Goal: Information Seeking & Learning: Learn about a topic

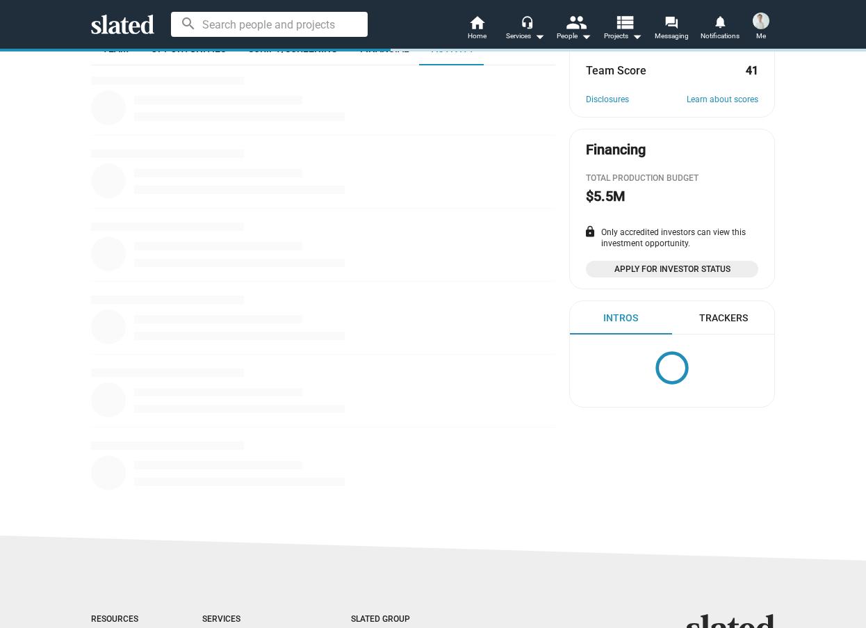
click at [116, 27] on icon at bounding box center [122, 24] width 63 height 19
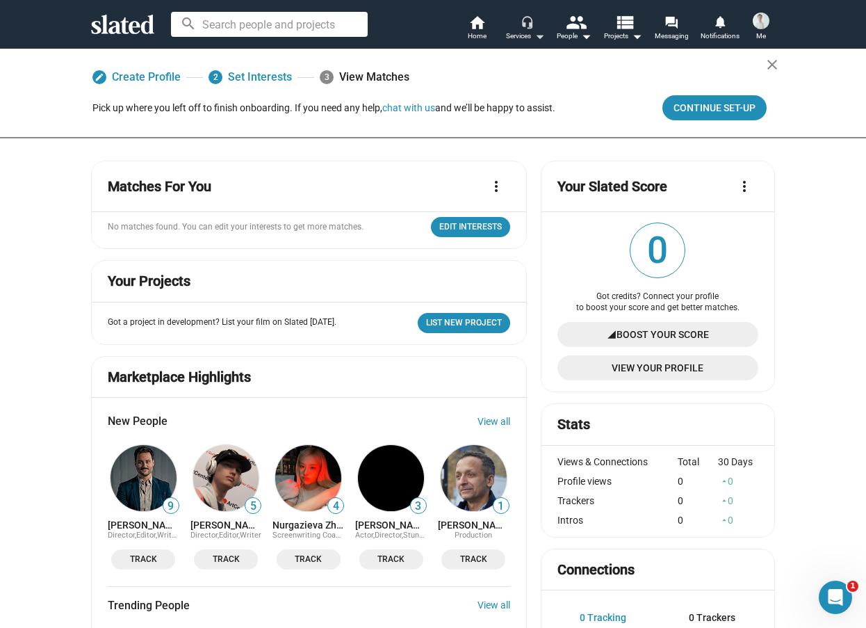
click at [532, 32] on mat-icon "arrow_drop_down" at bounding box center [539, 36] width 17 height 17
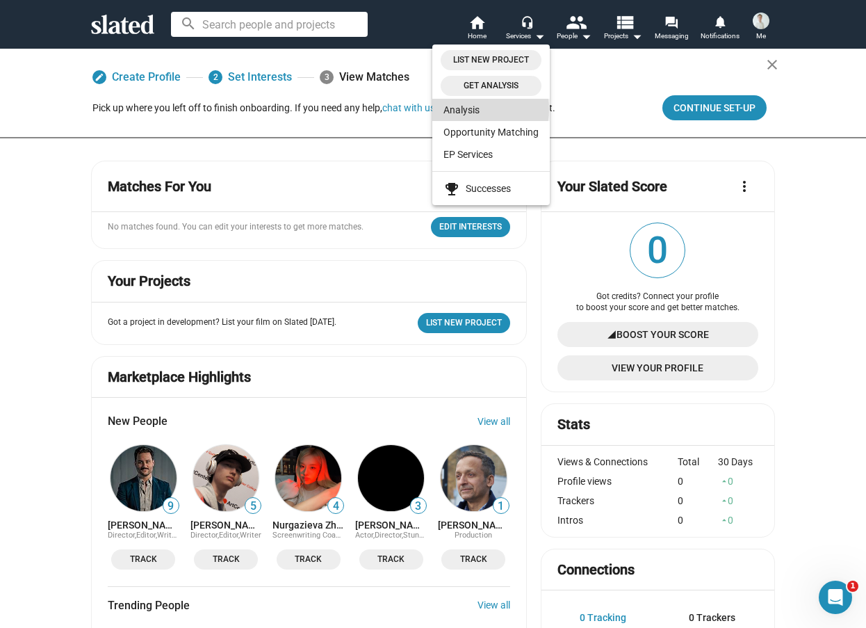
click at [461, 109] on link "Analysis" at bounding box center [490, 110] width 117 height 22
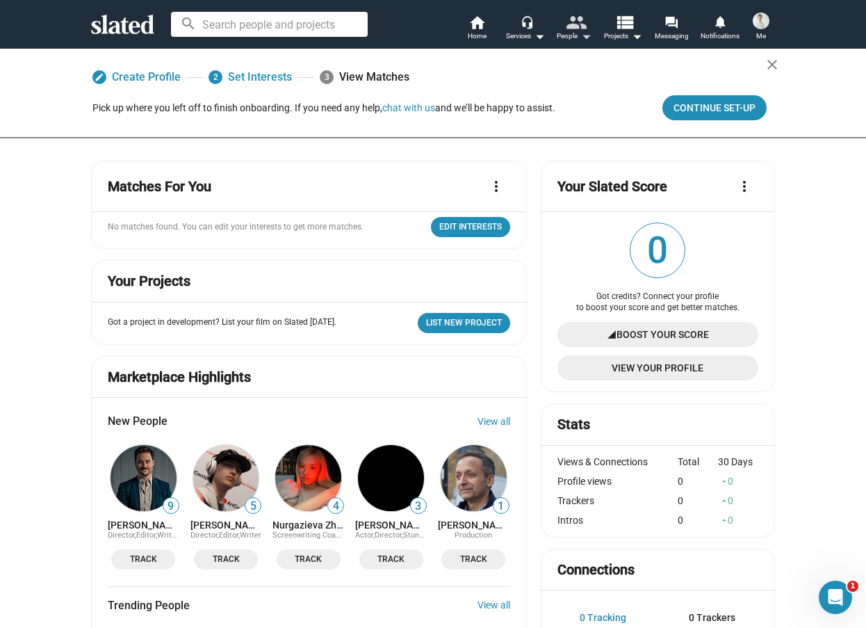
click at [578, 37] on mat-icon "arrow_drop_down" at bounding box center [586, 36] width 17 height 17
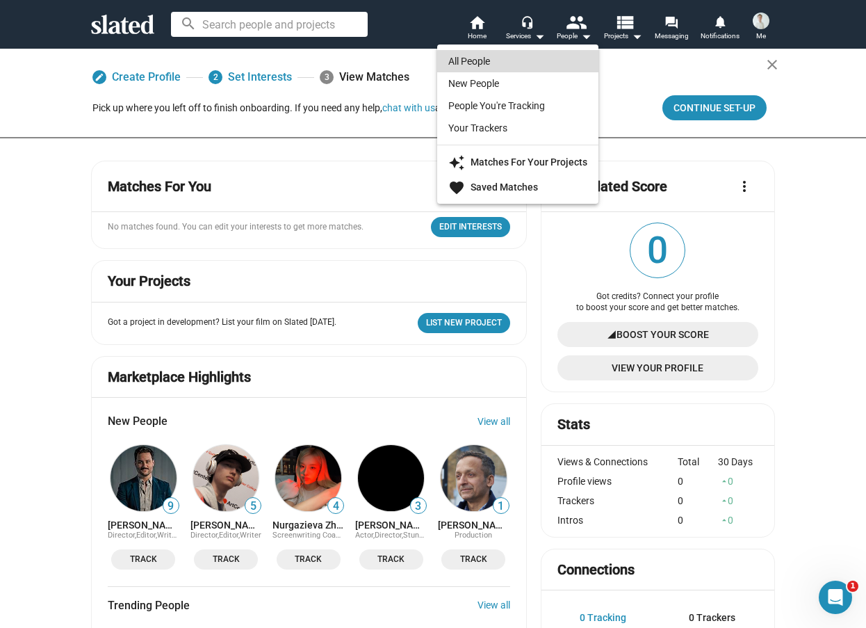
click at [539, 63] on link "All People" at bounding box center [517, 61] width 161 height 22
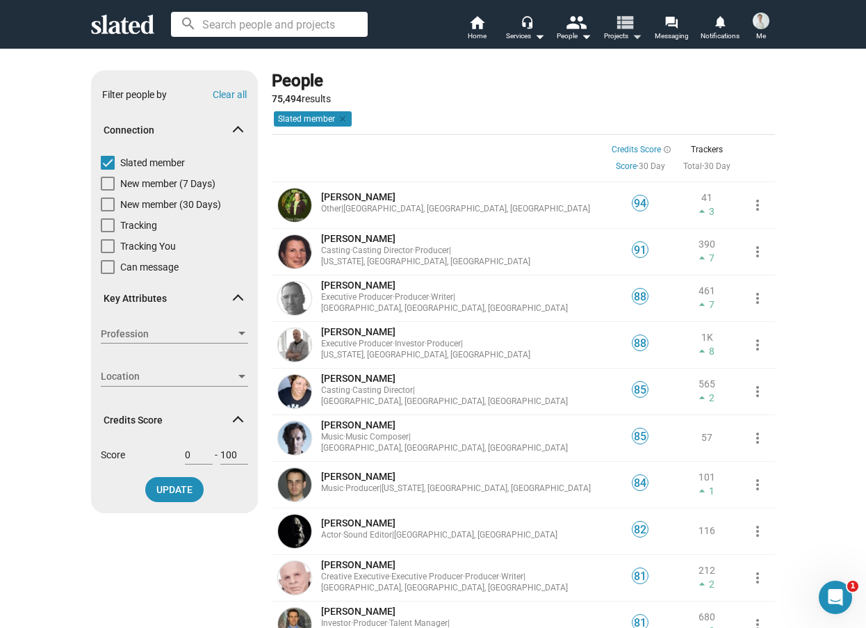
click at [615, 37] on span "Projects arrow_drop_down" at bounding box center [623, 36] width 38 height 17
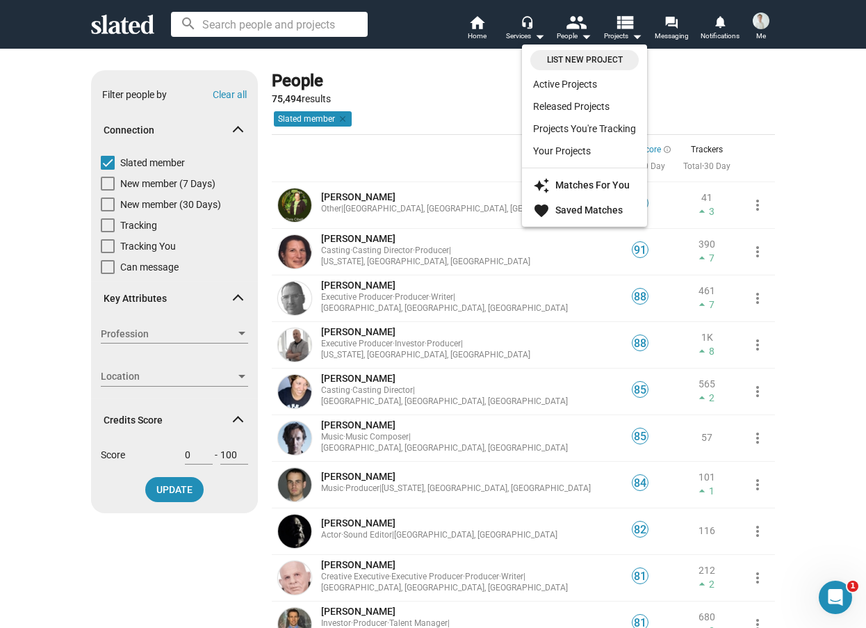
click at [670, 27] on div at bounding box center [433, 314] width 866 height 628
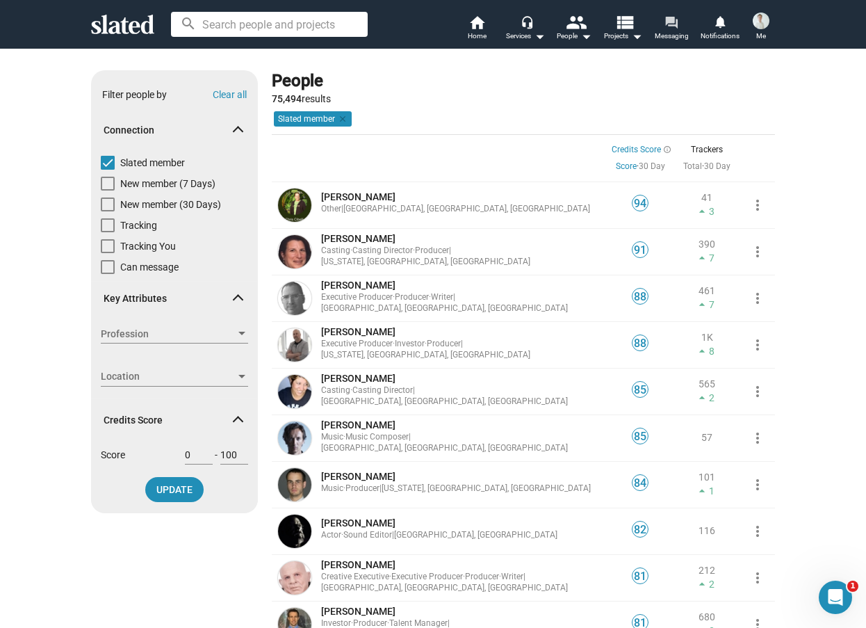
click at [672, 26] on mat-icon "forum" at bounding box center [671, 21] width 13 height 13
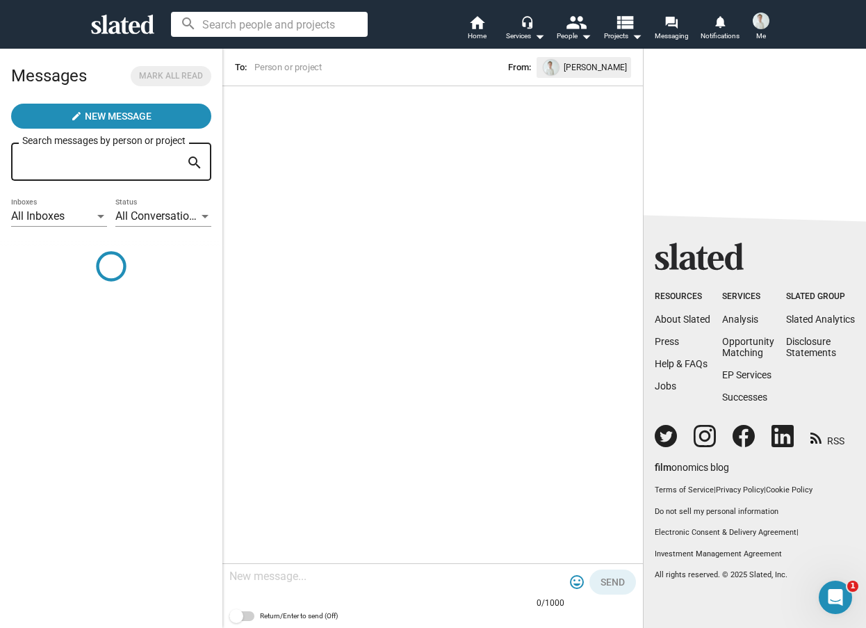
click at [155, 28] on div "search home Home headset_mic Services arrow_drop_down people People arrow_drop_…" at bounding box center [433, 24] width 712 height 36
click at [149, 28] on icon at bounding box center [122, 24] width 63 height 19
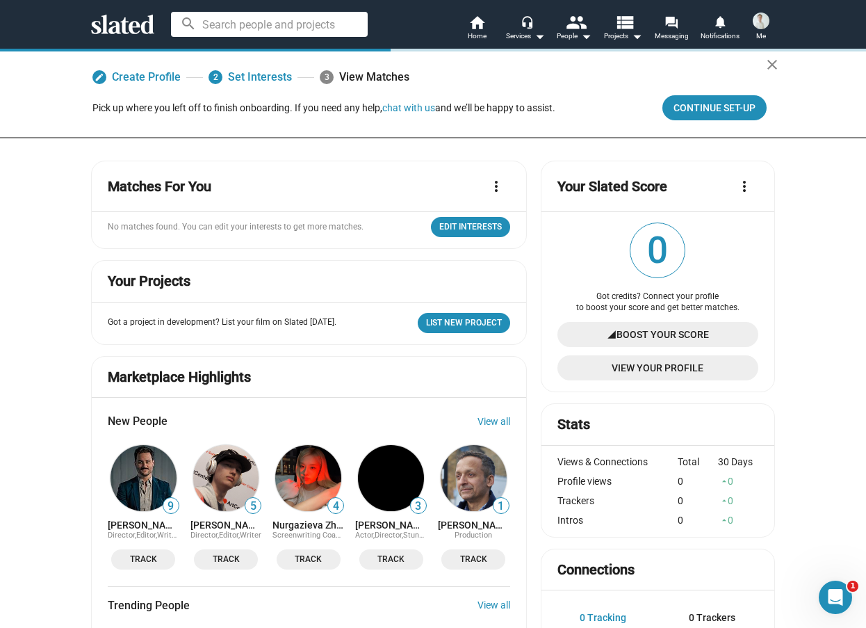
click at [761, 31] on span "Me" at bounding box center [761, 36] width 10 height 17
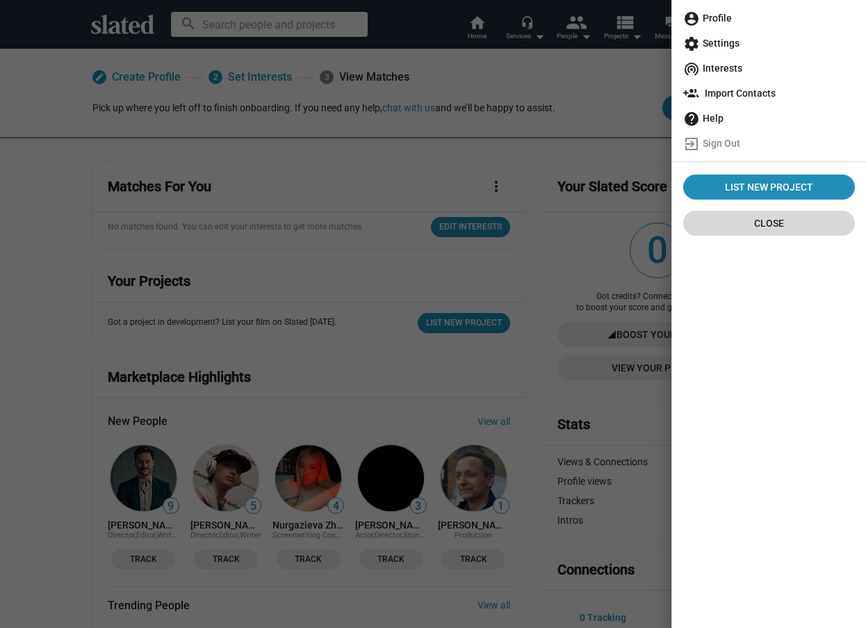
click at [762, 224] on span "Close" at bounding box center [768, 223] width 149 height 25
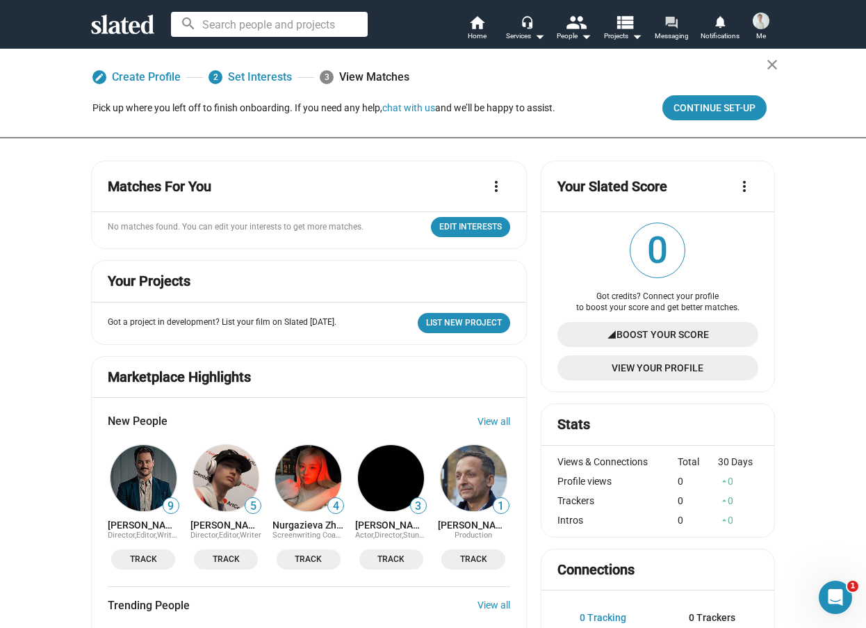
click at [655, 29] on span "Messaging" at bounding box center [672, 36] width 34 height 17
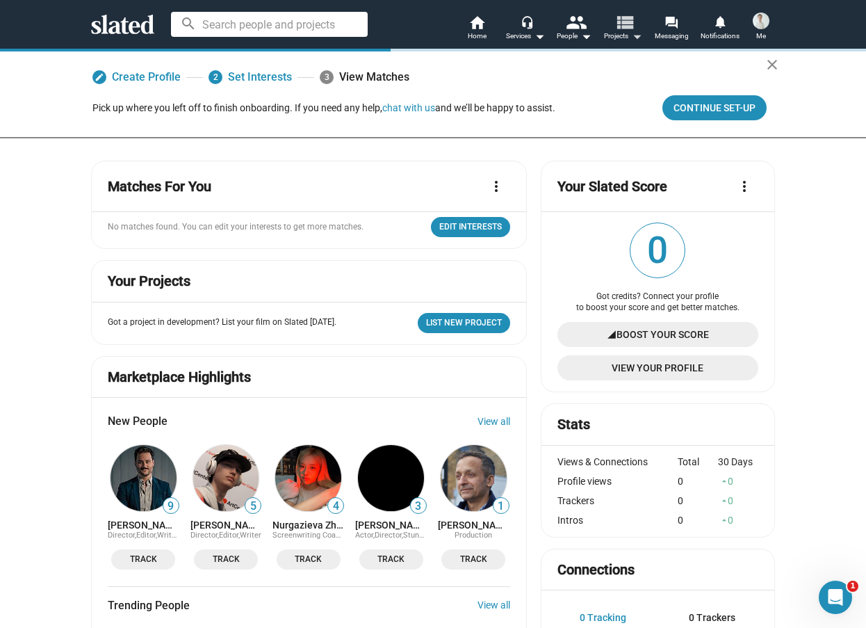
click at [636, 30] on mat-icon "arrow_drop_down" at bounding box center [636, 36] width 17 height 17
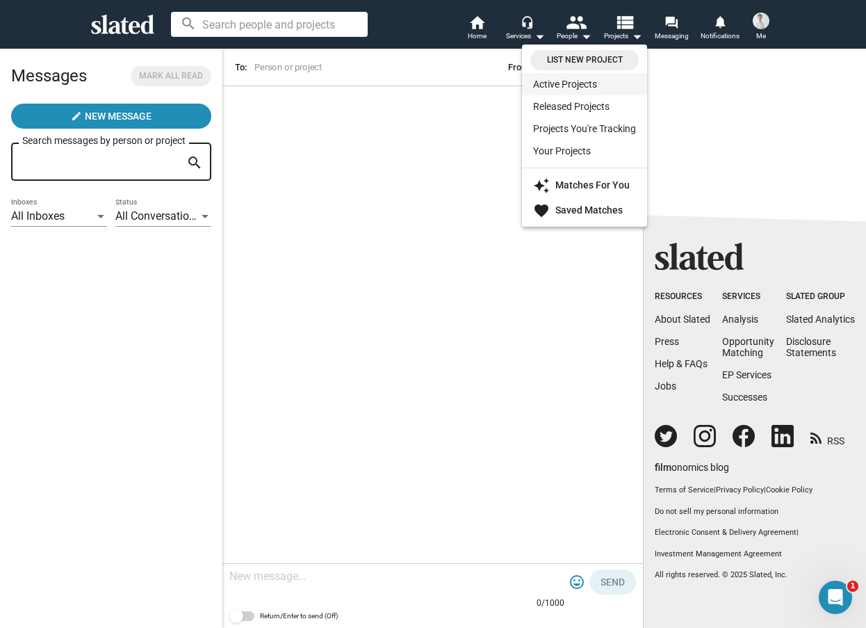
click at [577, 79] on link "Active Projects" at bounding box center [584, 84] width 125 height 22
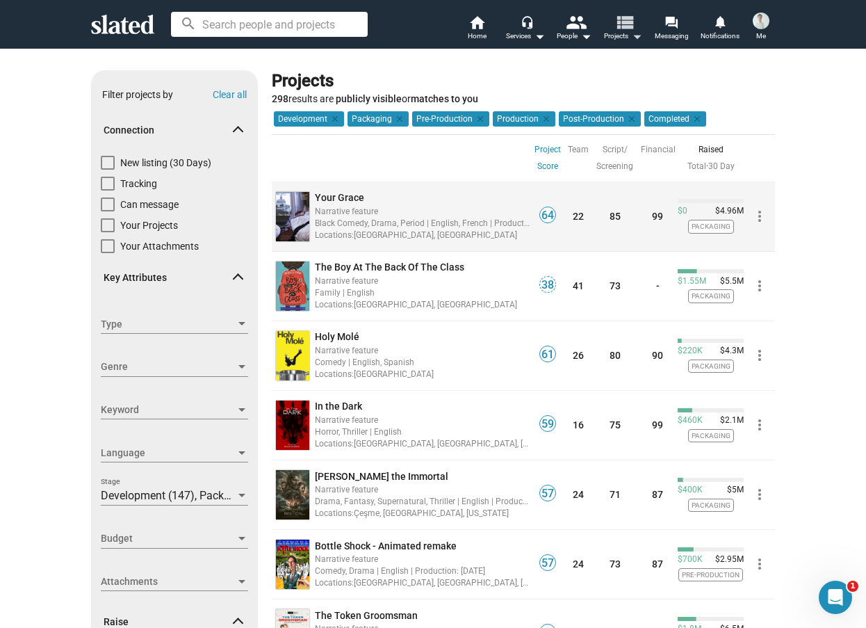
scroll to position [556, 0]
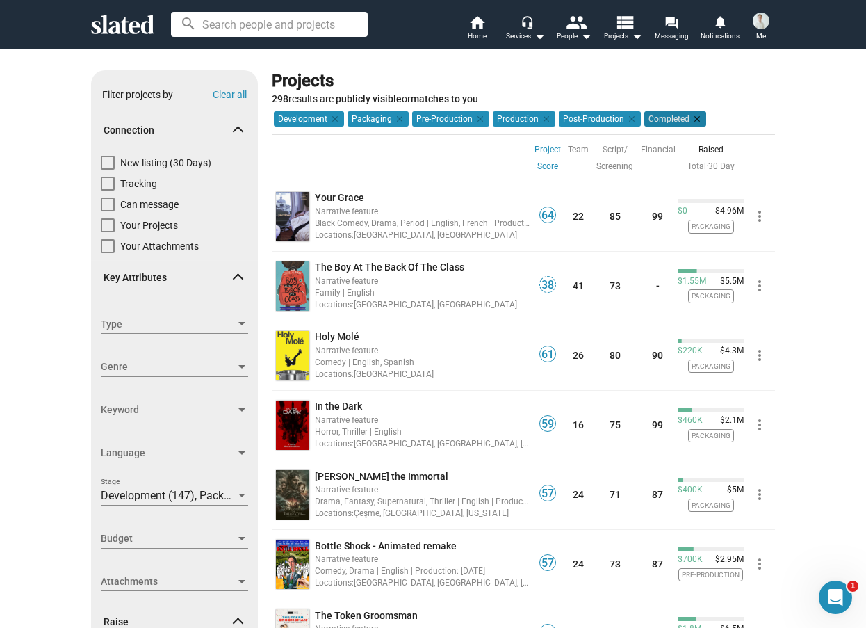
click at [690, 119] on mat-icon "clear" at bounding box center [696, 119] width 13 height 13
click at [689, 169] on link "Total" at bounding box center [696, 166] width 19 height 10
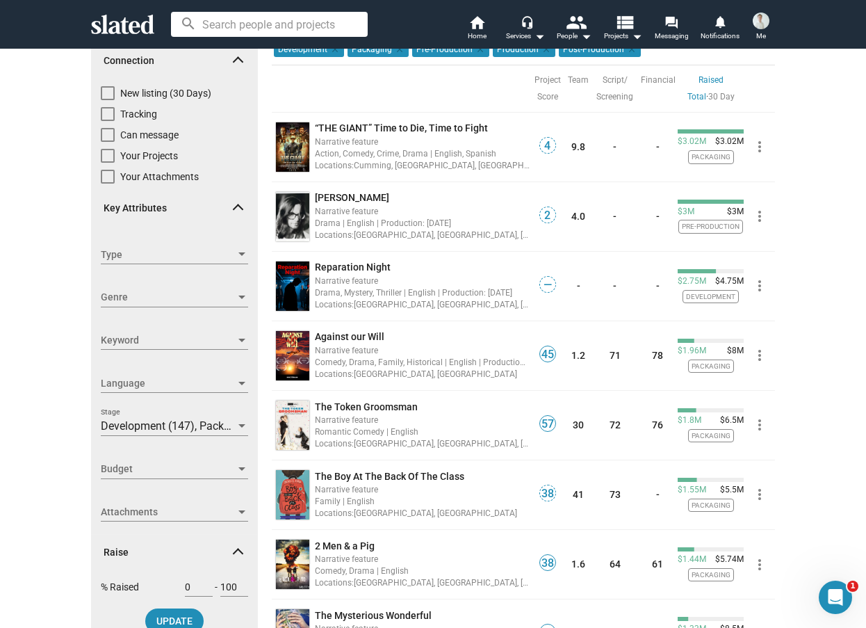
scroll to position [209, 0]
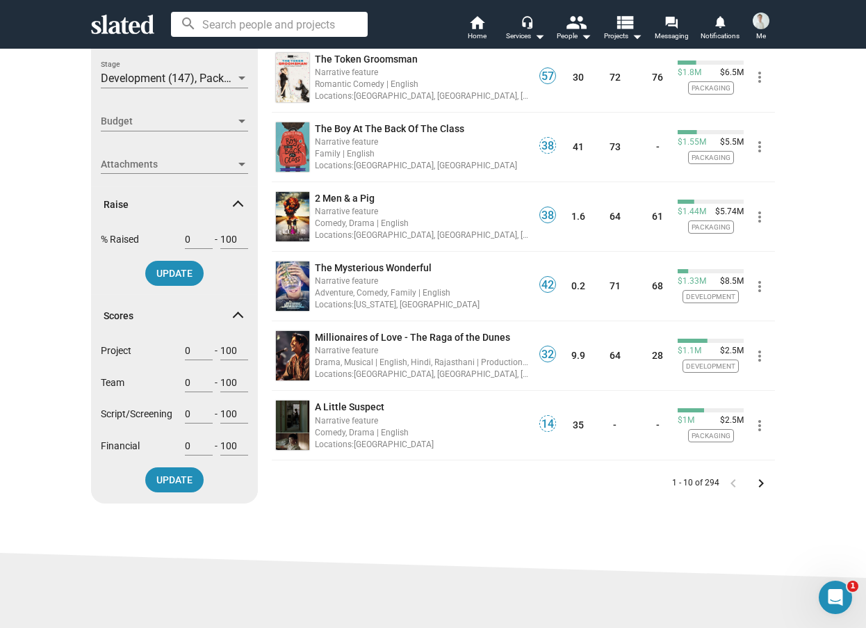
click at [756, 479] on mat-icon "keyboard_arrow_right" at bounding box center [761, 483] width 17 height 17
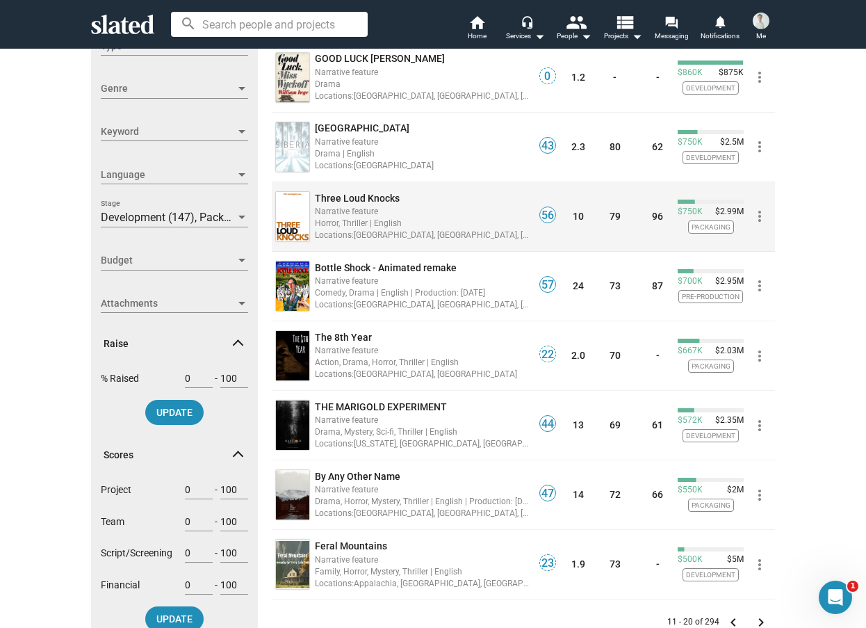
scroll to position [417, 0]
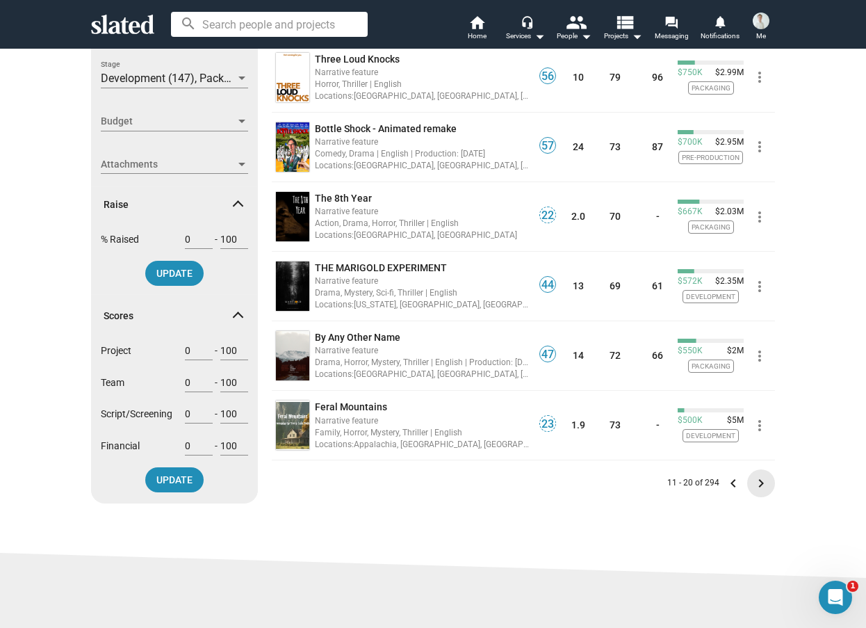
click at [761, 482] on mat-icon "keyboard_arrow_right" at bounding box center [761, 483] width 17 height 17
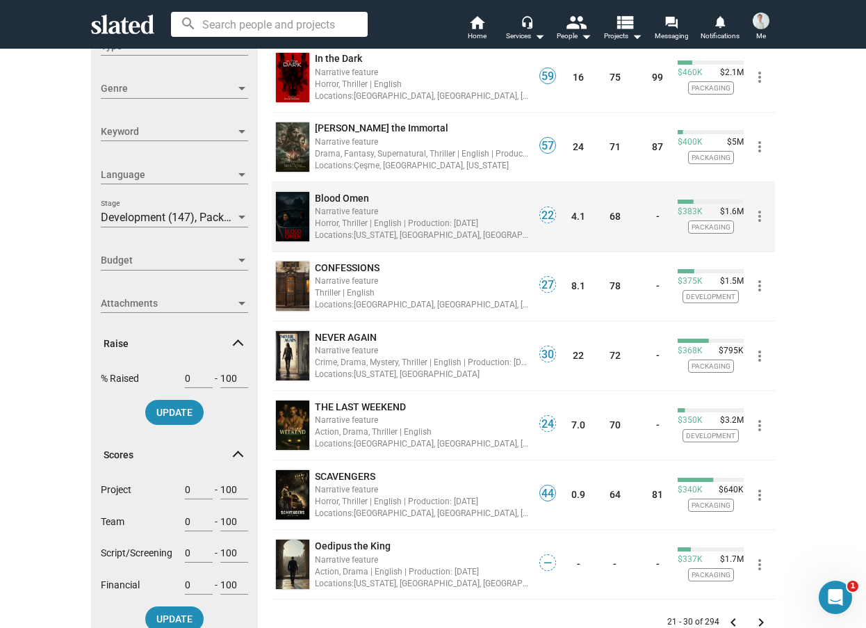
scroll to position [487, 0]
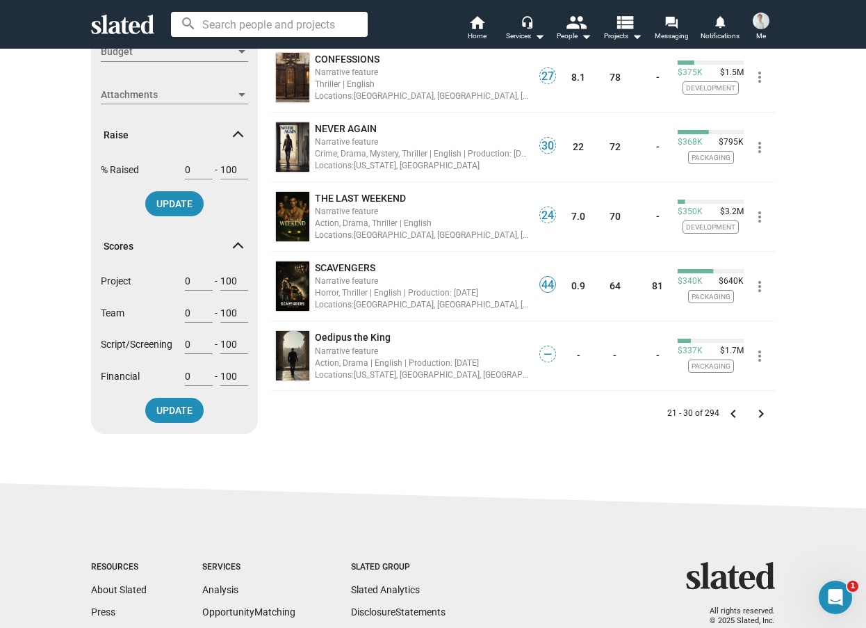
click at [759, 418] on mat-icon "keyboard_arrow_right" at bounding box center [761, 413] width 17 height 17
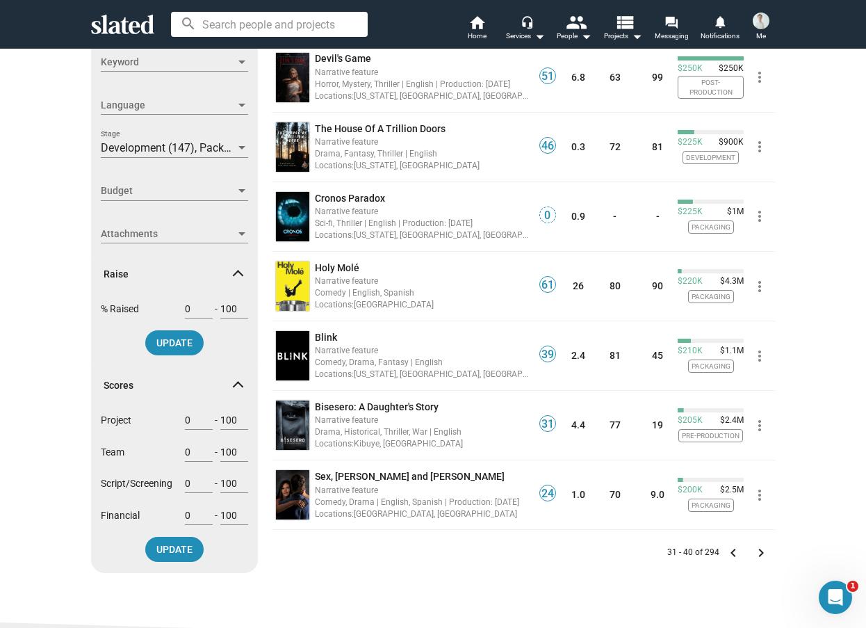
scroll to position [487, 0]
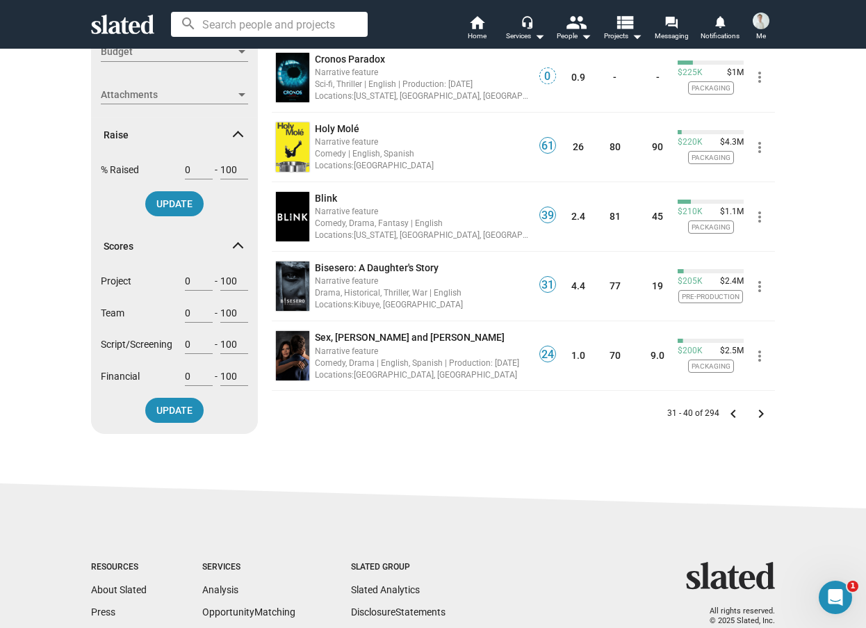
click at [763, 412] on mat-icon "keyboard_arrow_right" at bounding box center [761, 413] width 17 height 17
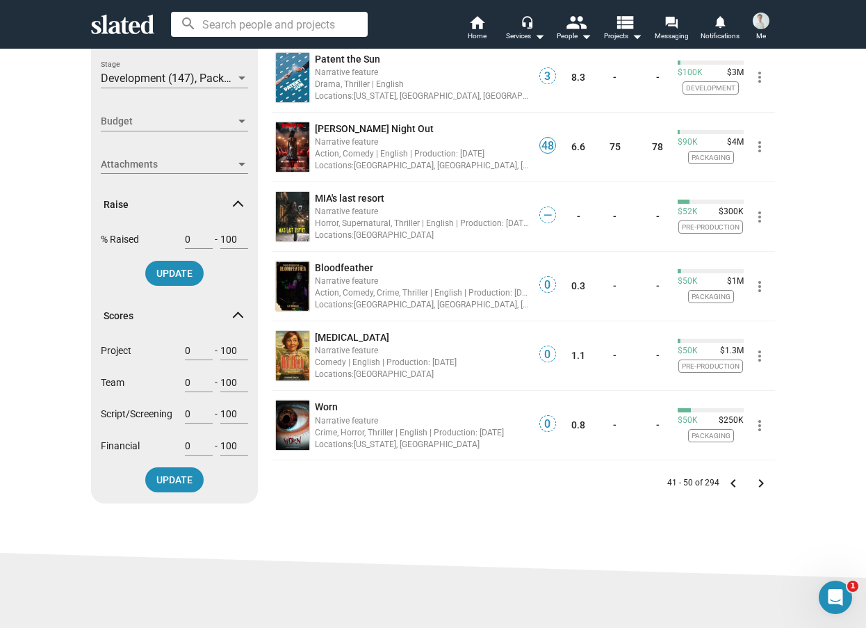
scroll to position [556, 0]
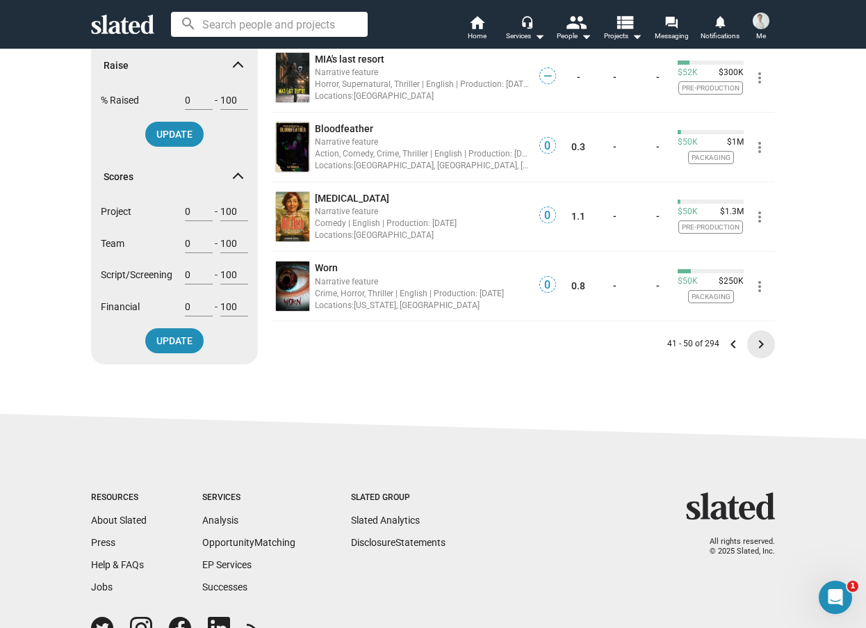
click at [753, 350] on mat-icon "keyboard_arrow_right" at bounding box center [761, 344] width 17 height 17
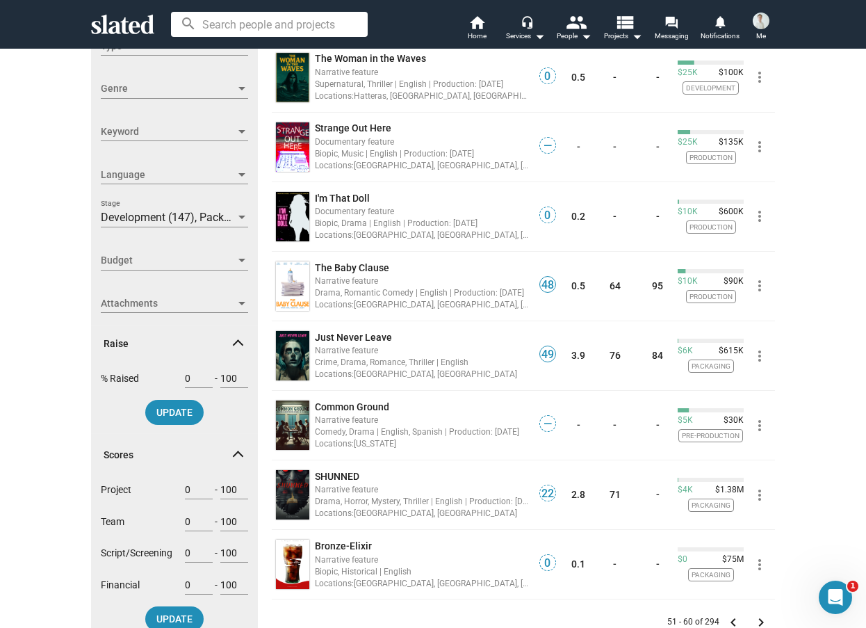
scroll to position [417, 0]
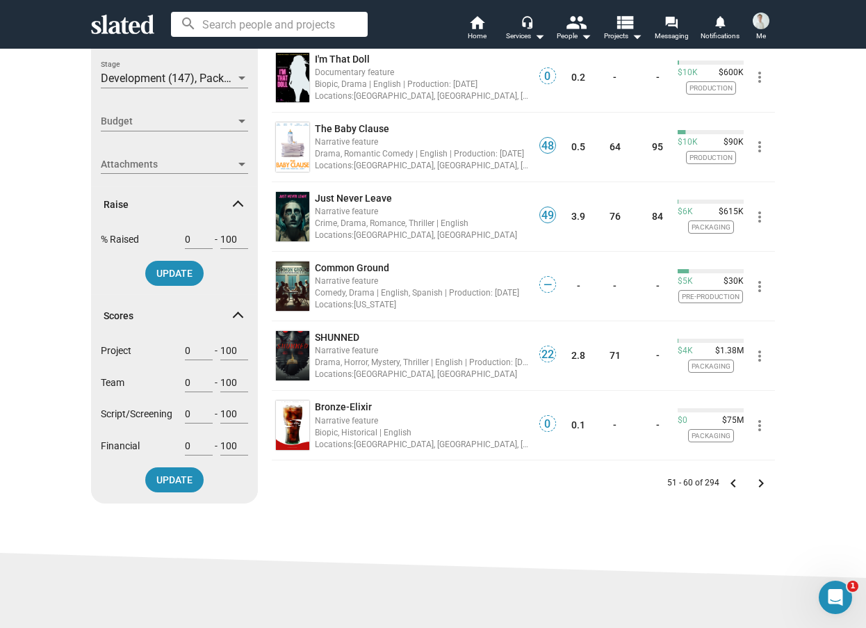
click at [760, 482] on mat-icon "keyboard_arrow_right" at bounding box center [761, 483] width 17 height 17
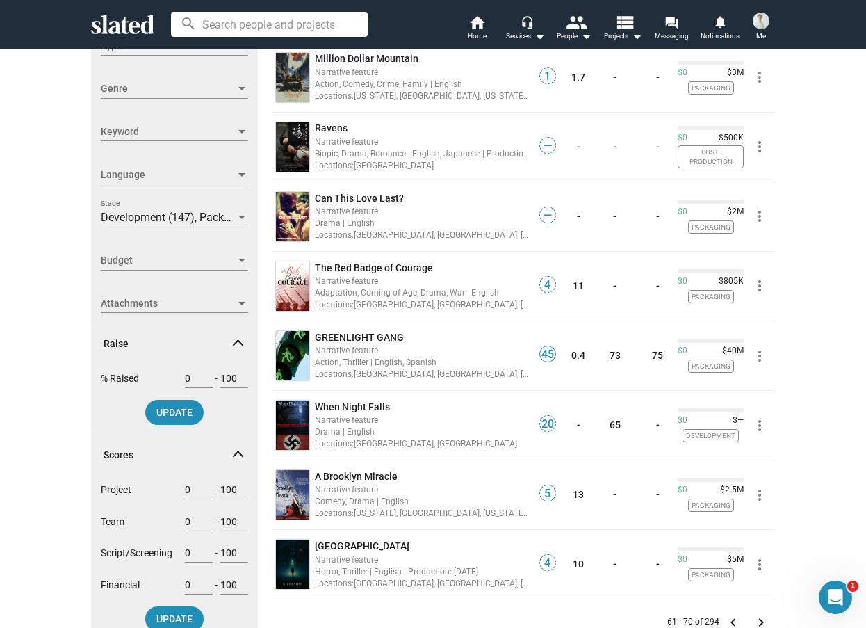
scroll to position [417, 0]
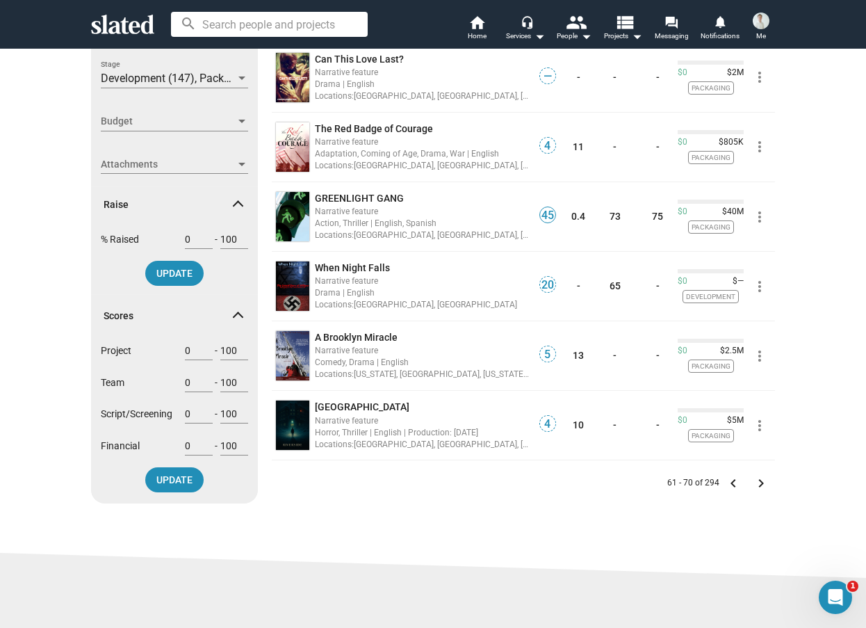
click at [753, 480] on mat-icon "keyboard_arrow_right" at bounding box center [761, 483] width 17 height 17
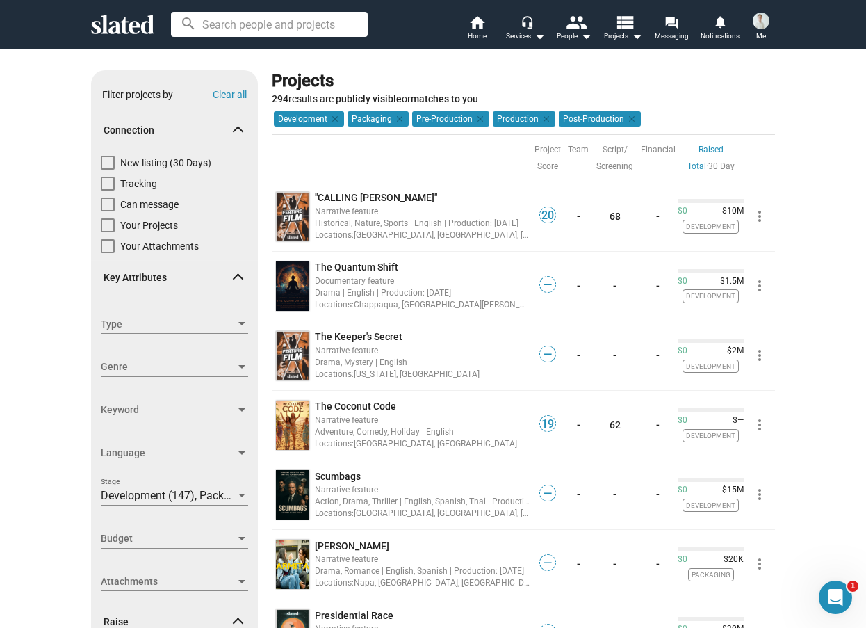
scroll to position [139, 0]
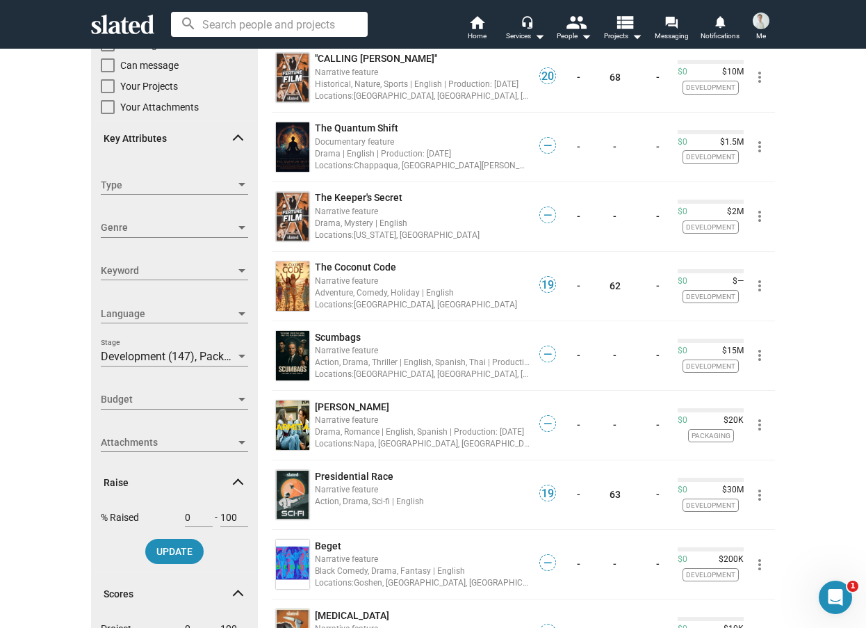
click at [172, 268] on span "Keyword" at bounding box center [168, 270] width 135 height 15
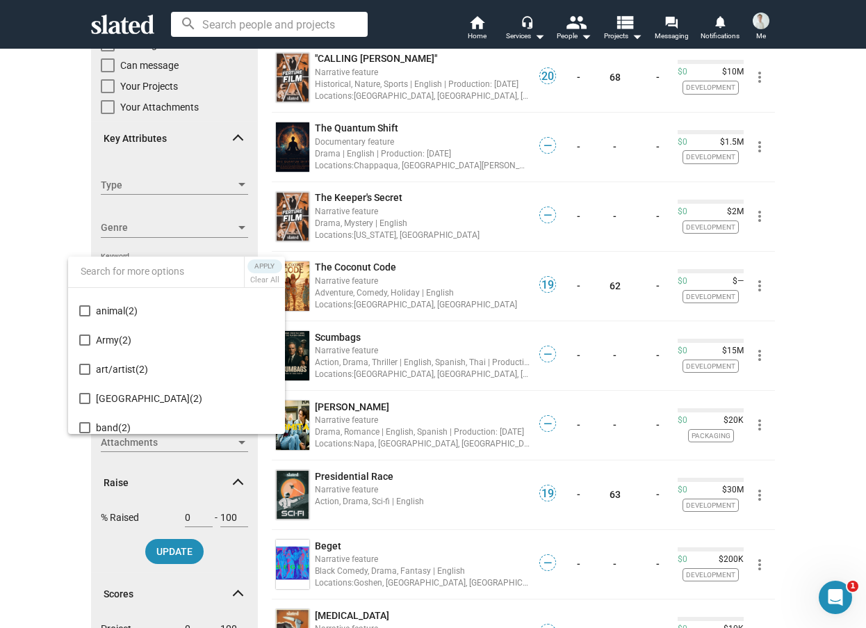
scroll to position [2774, 0]
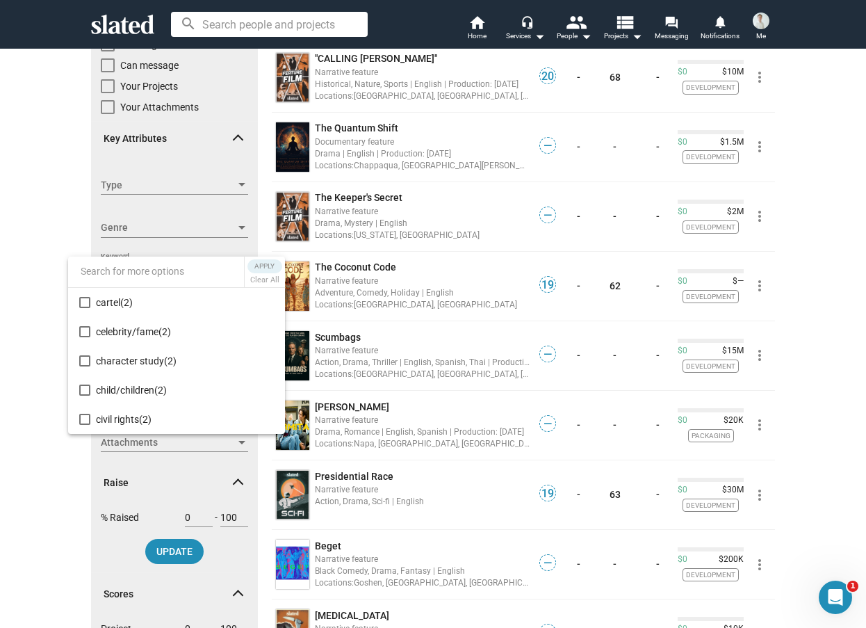
click at [206, 221] on div at bounding box center [433, 314] width 866 height 628
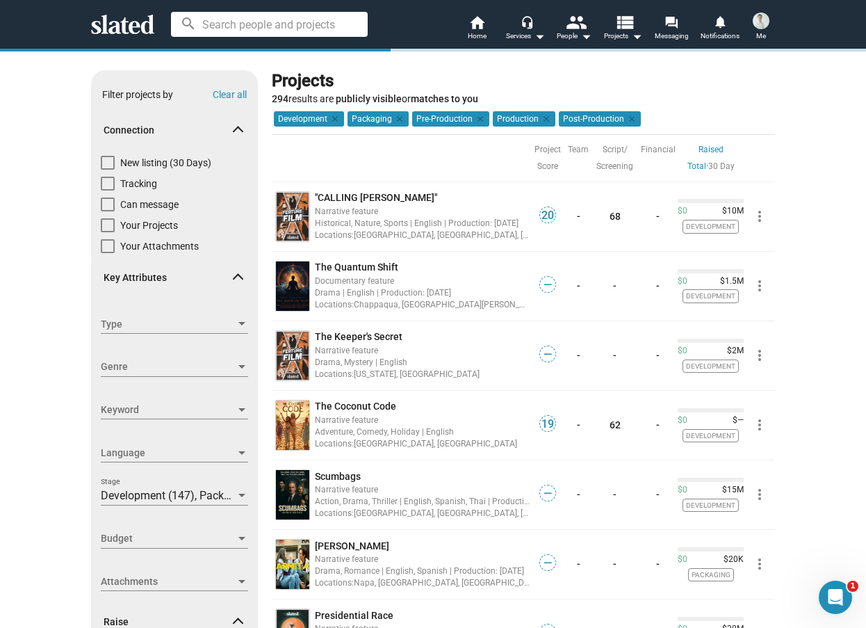
scroll to position [139, 0]
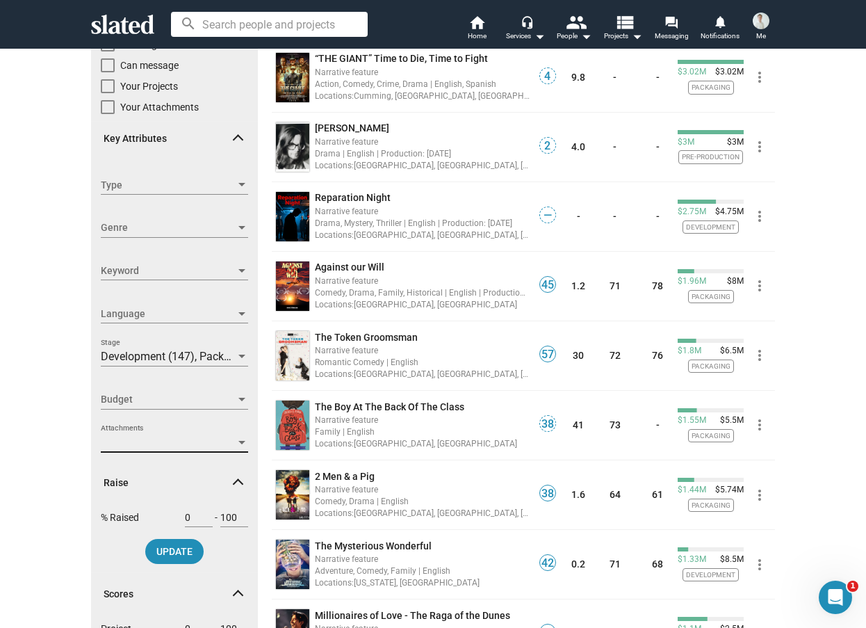
click at [238, 444] on div at bounding box center [241, 442] width 7 height 3
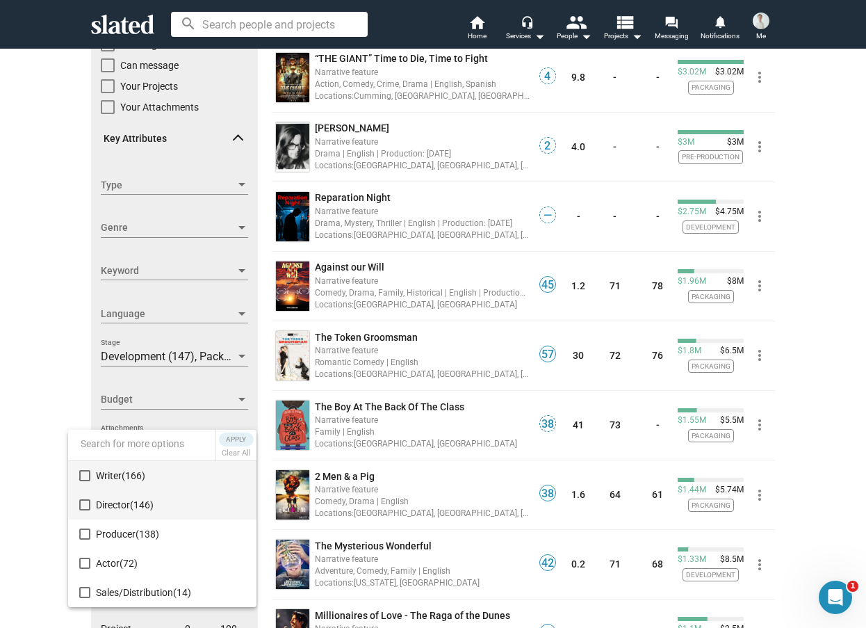
scroll to position [29, 0]
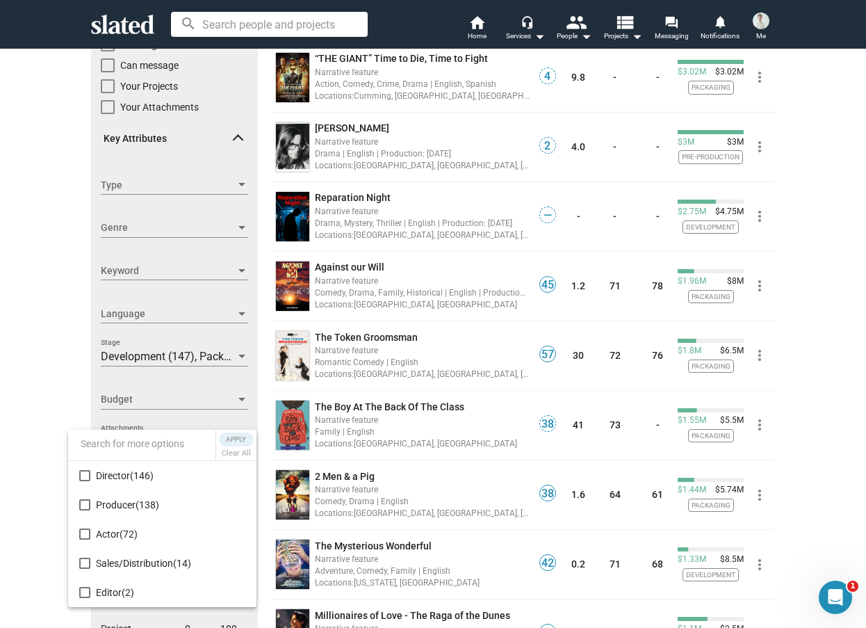
click at [10, 365] on div at bounding box center [433, 314] width 866 height 628
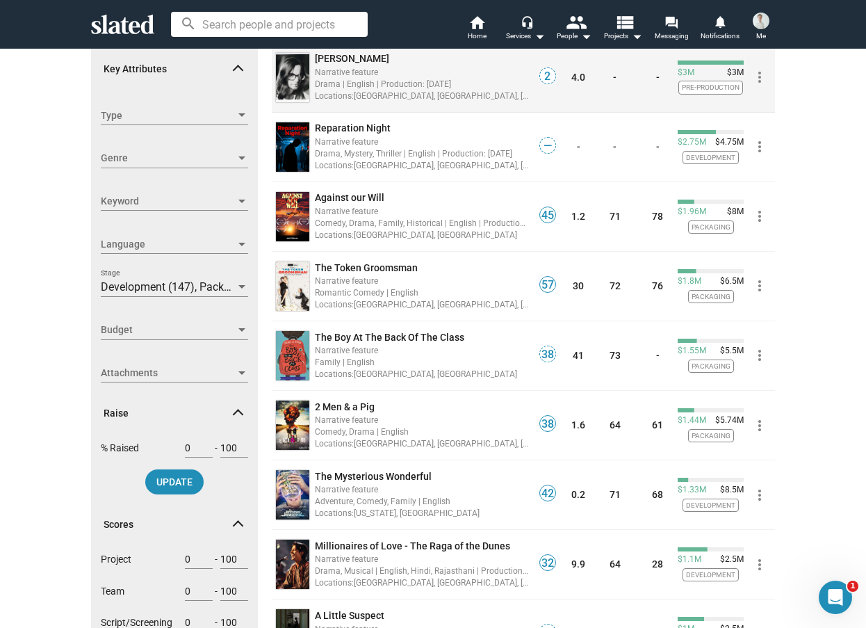
scroll to position [634, 0]
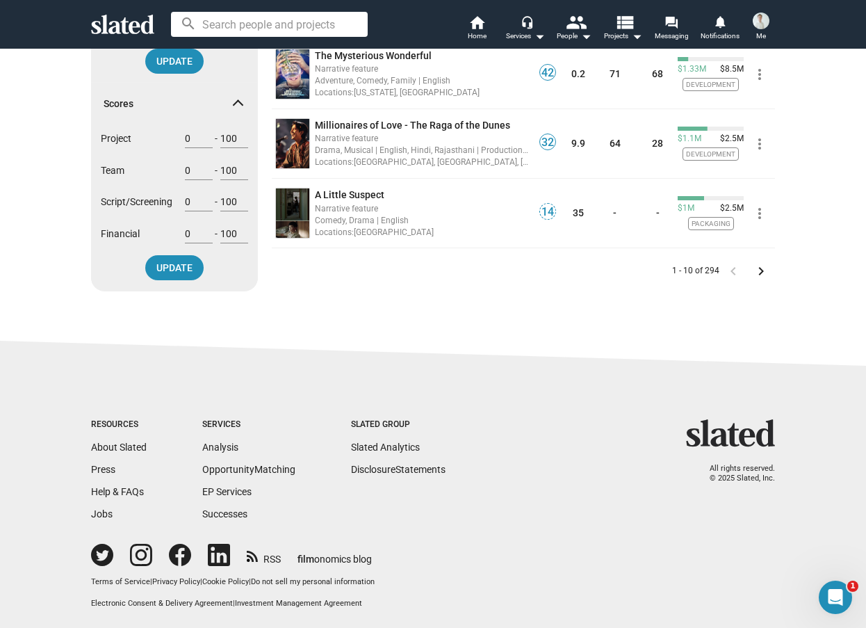
click at [753, 264] on mat-icon "keyboard_arrow_right" at bounding box center [761, 271] width 17 height 17
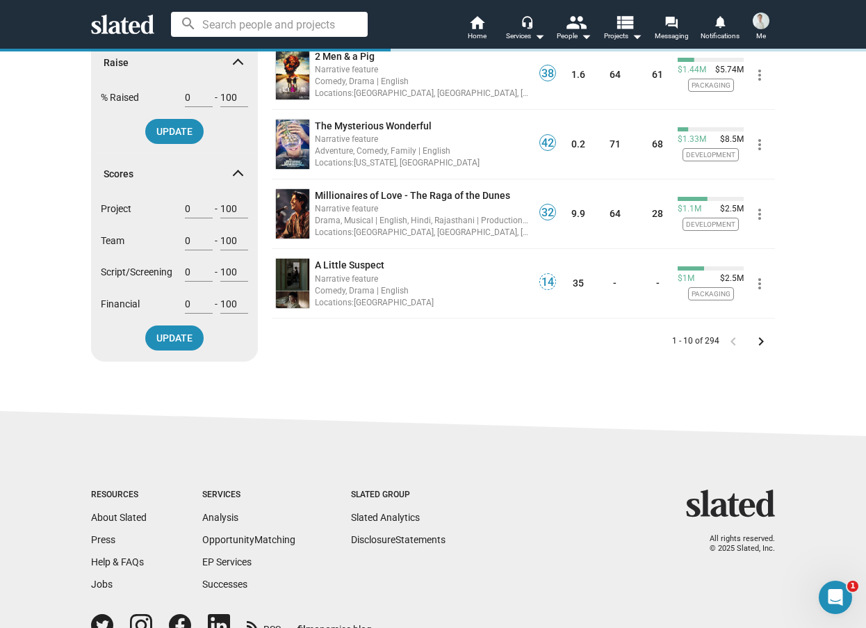
scroll to position [631, 0]
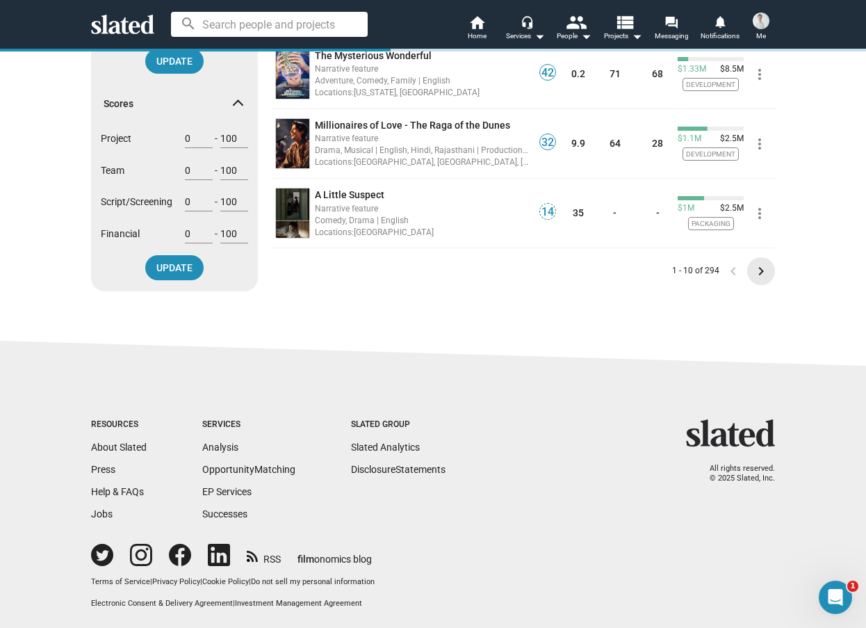
click at [765, 266] on span "keyboard_arrow_right" at bounding box center [761, 271] width 28 height 17
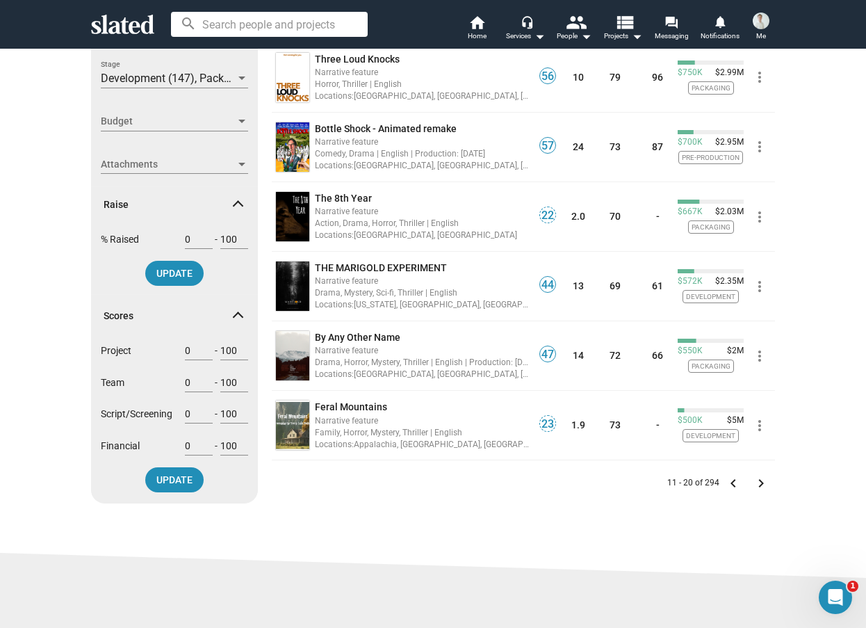
scroll to position [634, 0]
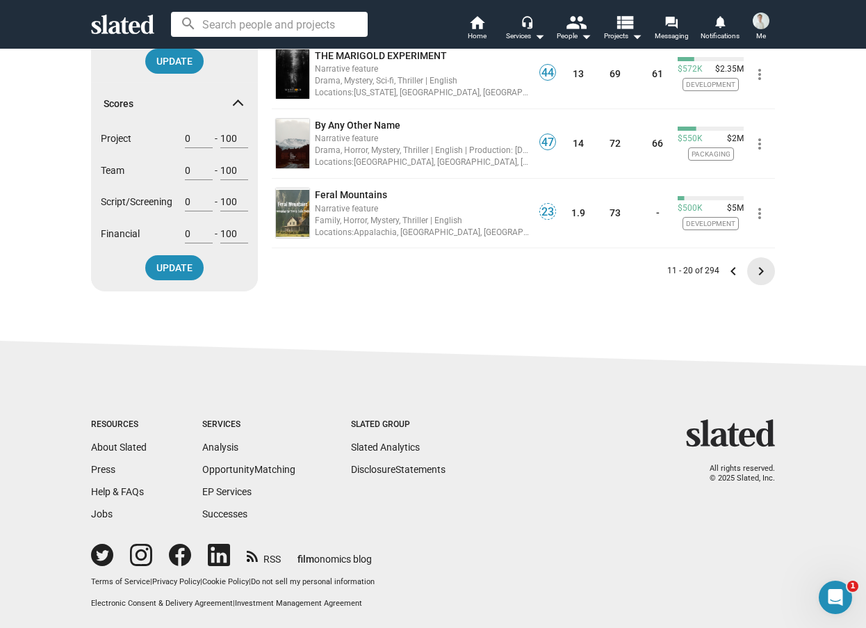
click at [756, 263] on mat-icon "keyboard_arrow_right" at bounding box center [761, 271] width 17 height 17
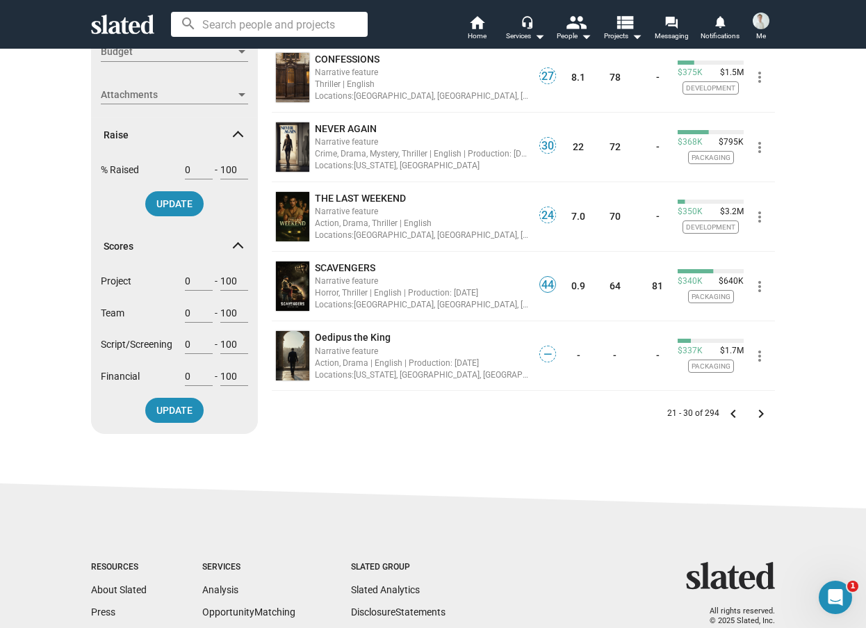
scroll to position [556, 0]
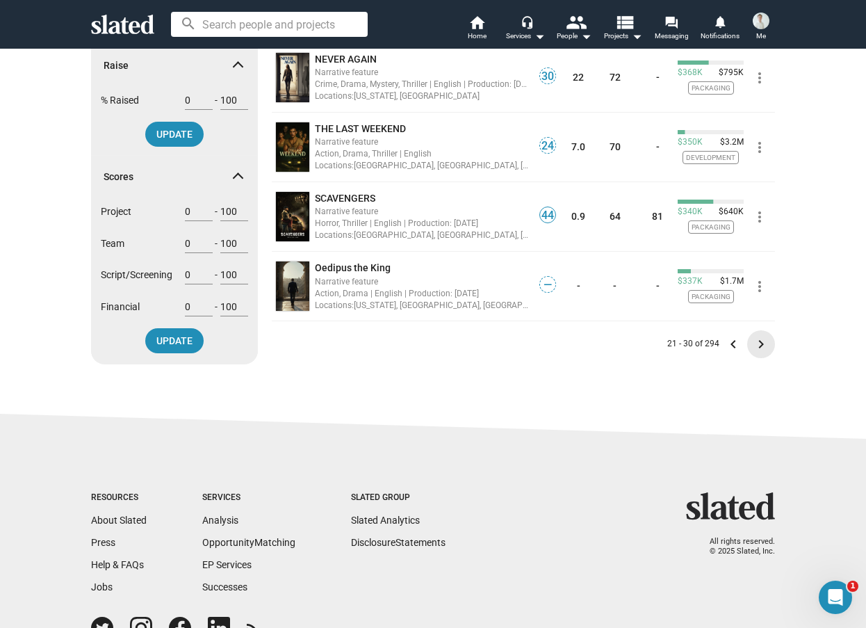
click at [755, 344] on mat-icon "keyboard_arrow_right" at bounding box center [761, 344] width 17 height 17
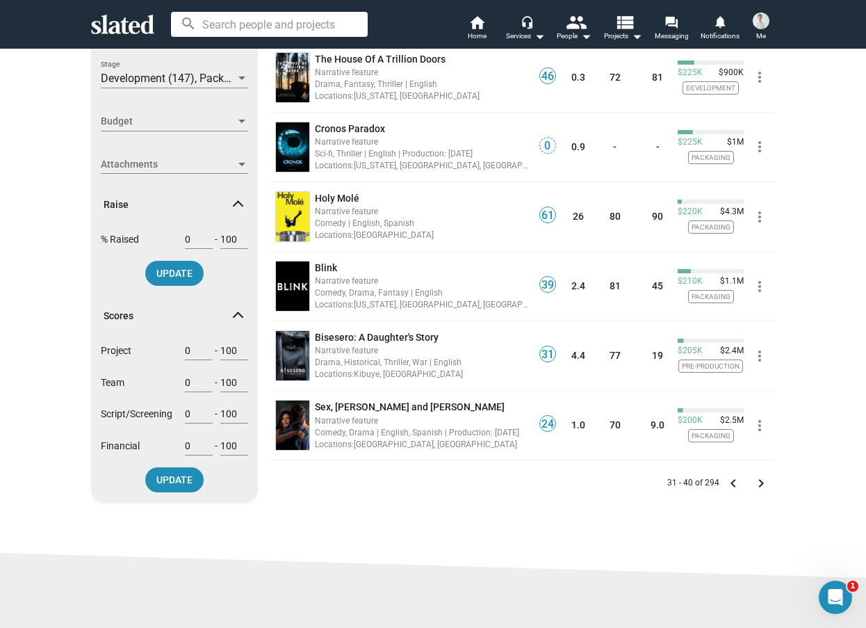
scroll to position [556, 0]
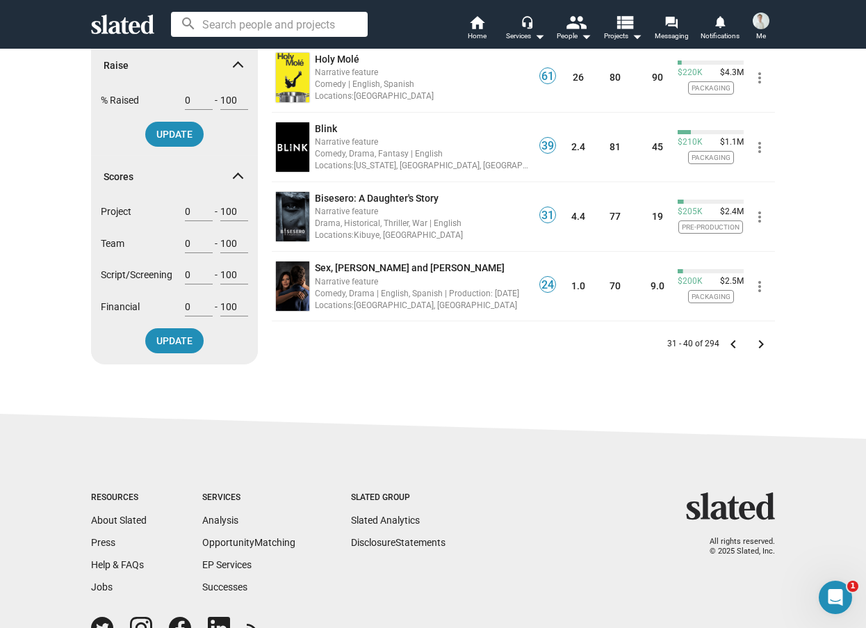
click at [756, 341] on mat-icon "keyboard_arrow_right" at bounding box center [761, 344] width 17 height 17
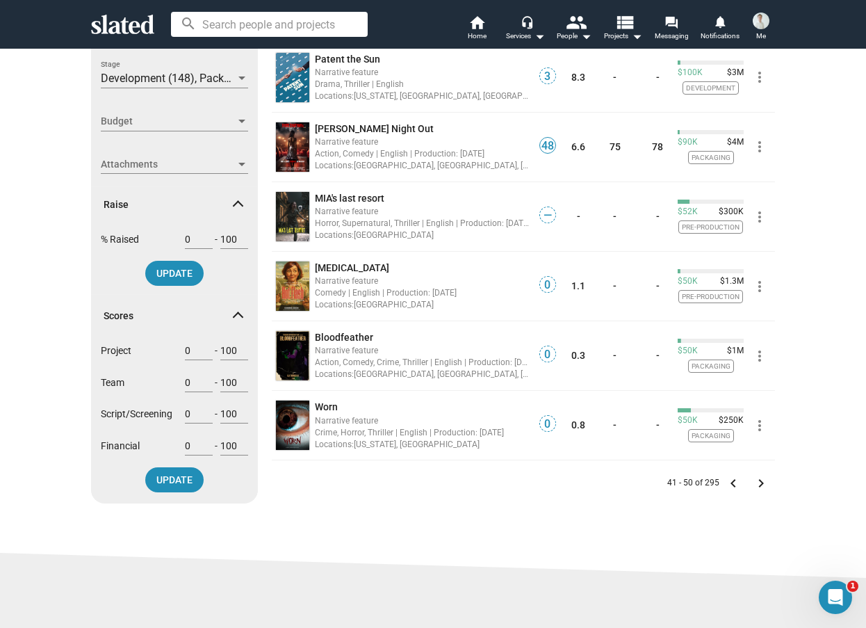
scroll to position [556, 0]
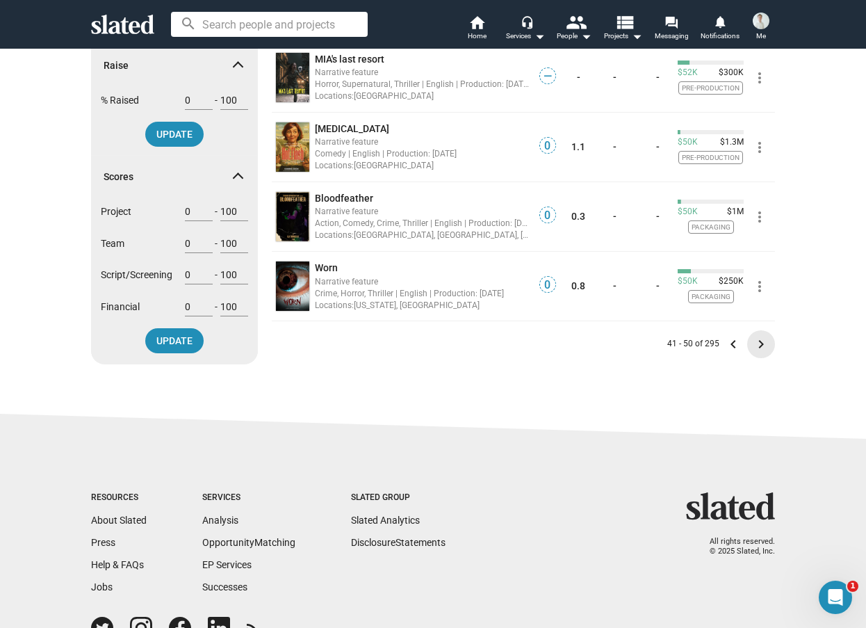
click at [753, 342] on mat-icon "keyboard_arrow_right" at bounding box center [761, 344] width 17 height 17
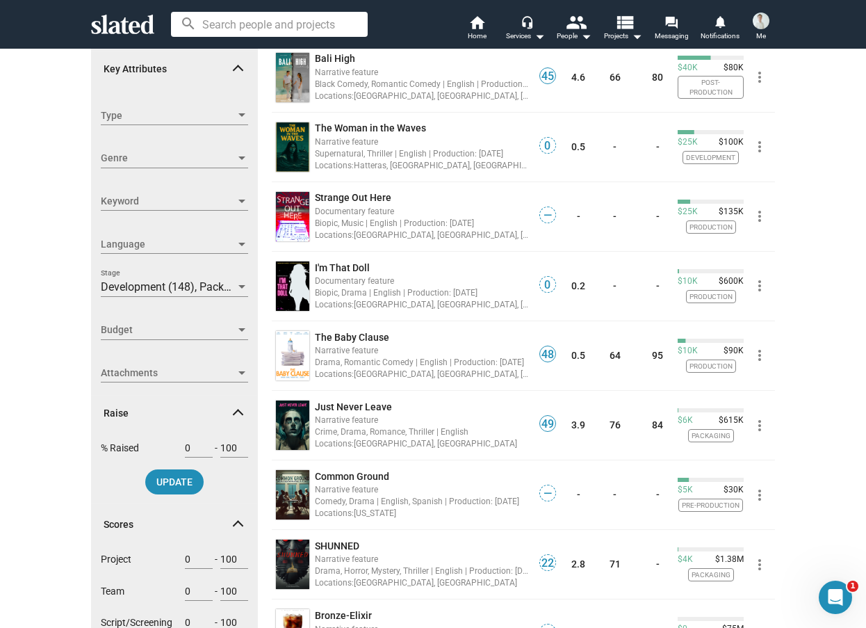
scroll to position [417, 0]
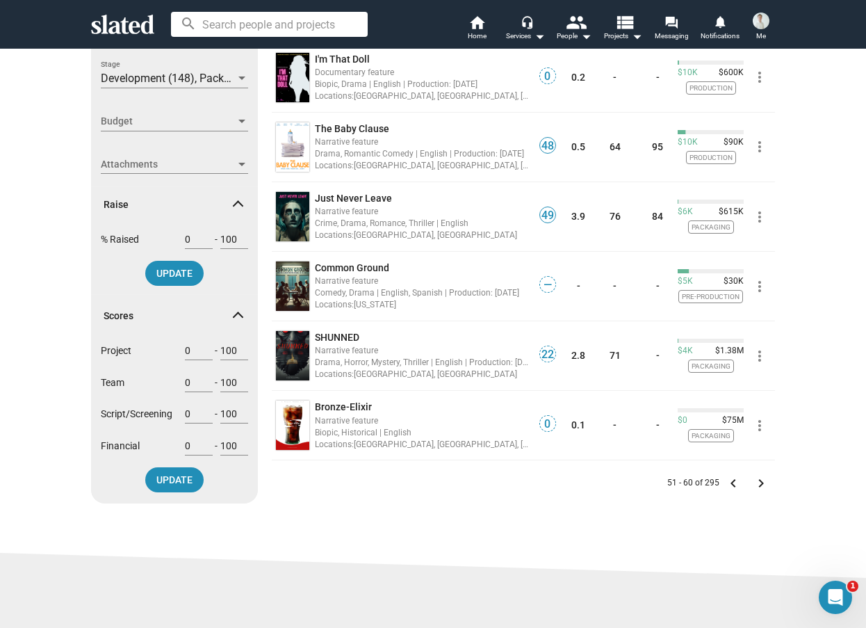
click at [765, 485] on span "keyboard_arrow_right" at bounding box center [761, 483] width 28 height 17
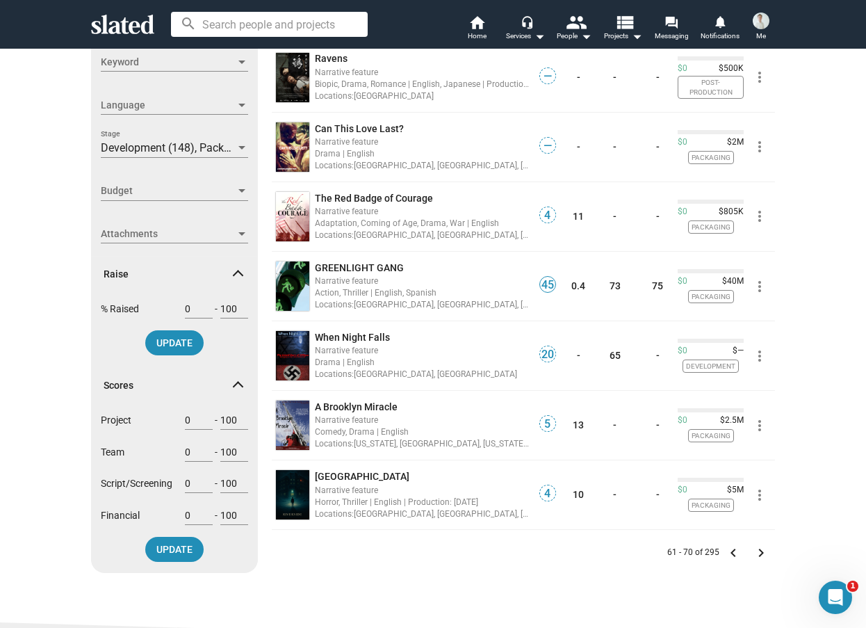
scroll to position [487, 0]
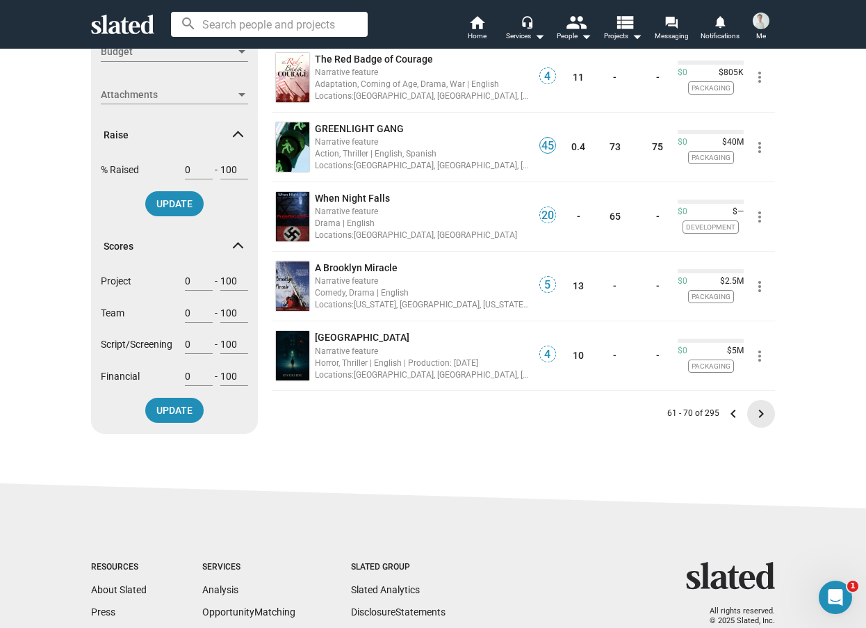
click at [754, 412] on mat-icon "keyboard_arrow_right" at bounding box center [761, 413] width 17 height 17
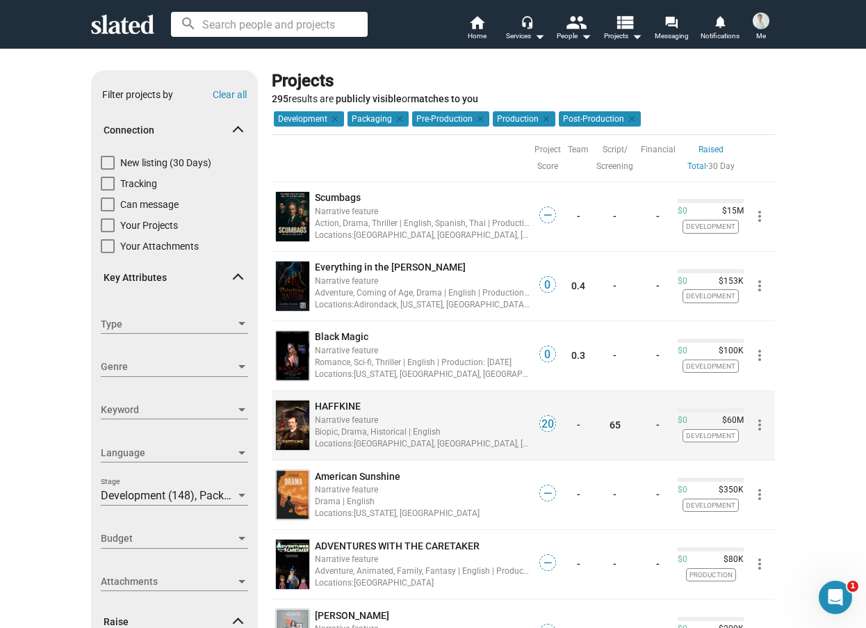
scroll to position [348, 0]
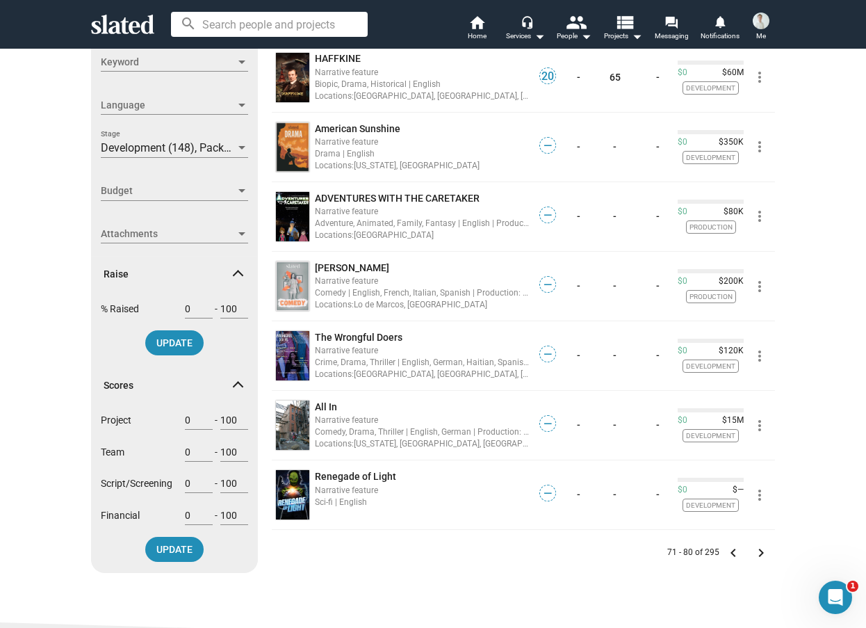
click at [754, 549] on mat-icon "keyboard_arrow_right" at bounding box center [761, 552] width 17 height 17
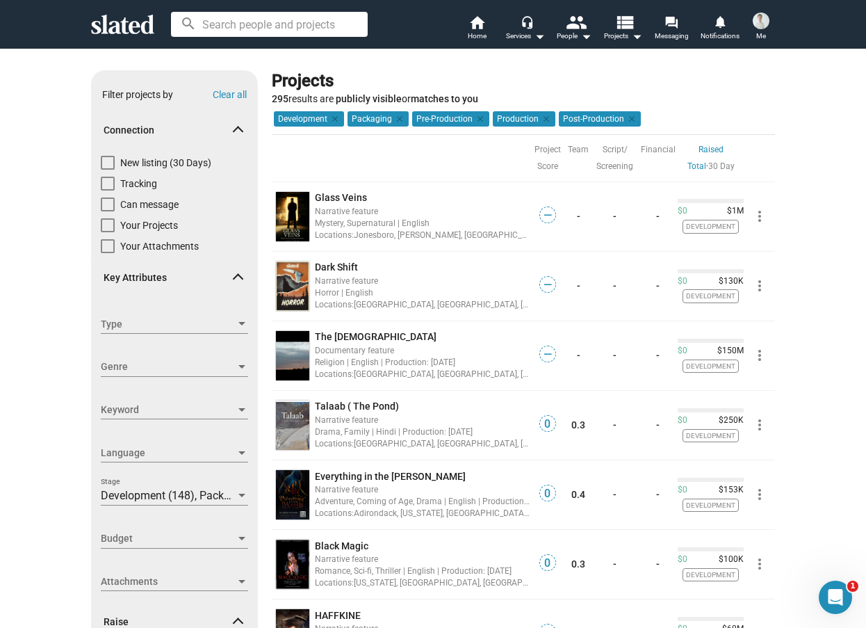
click at [466, 207] on div "Narrative feature" at bounding box center [422, 210] width 215 height 13
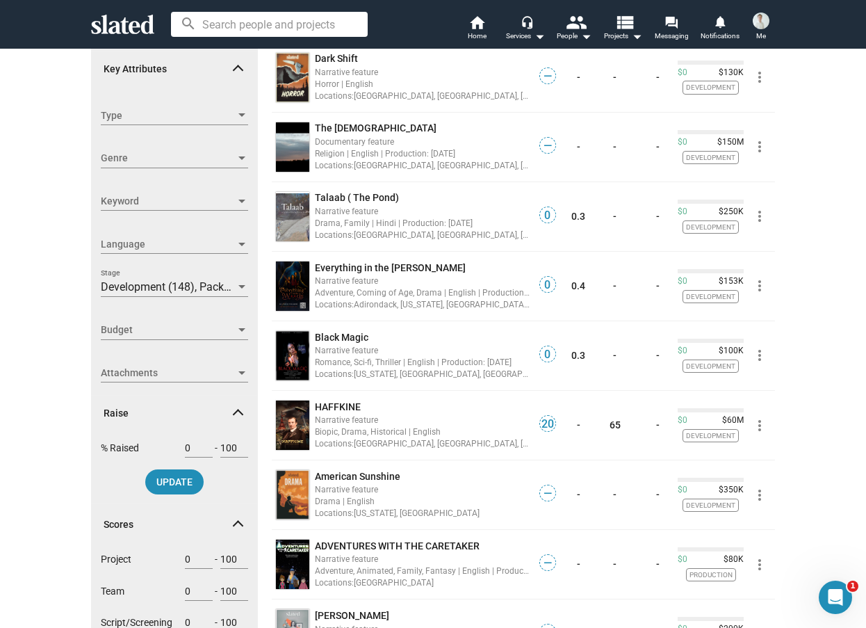
scroll to position [626, 0]
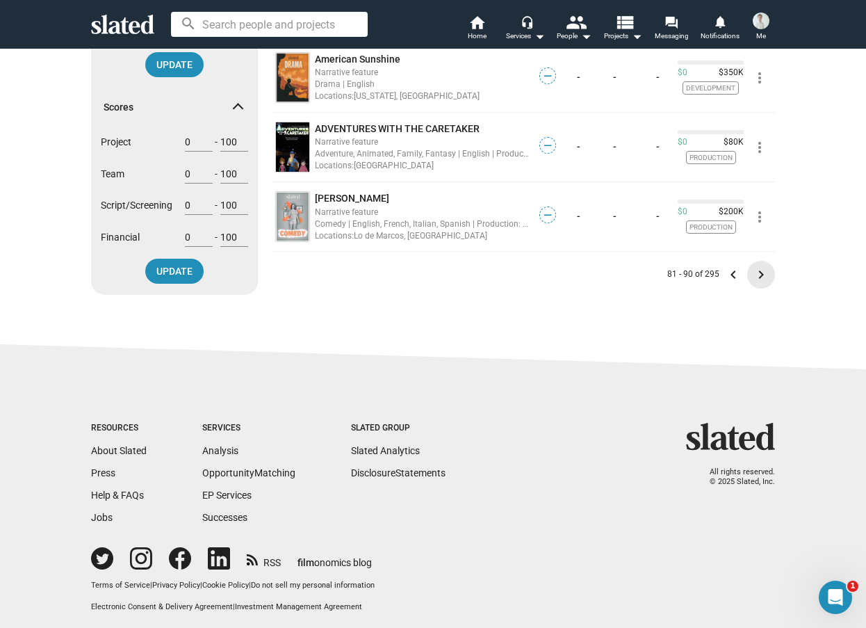
click at [753, 279] on mat-icon "keyboard_arrow_right" at bounding box center [761, 274] width 17 height 17
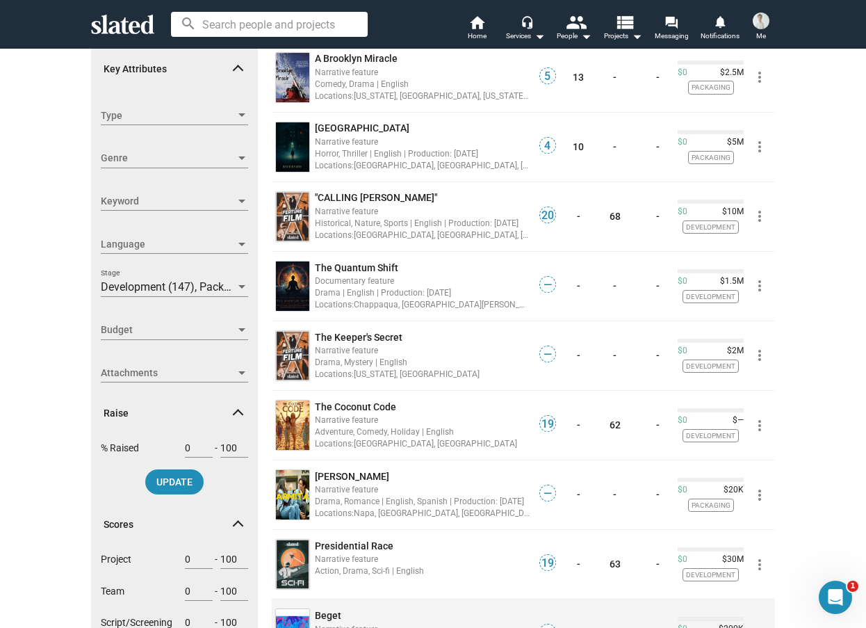
scroll to position [487, 0]
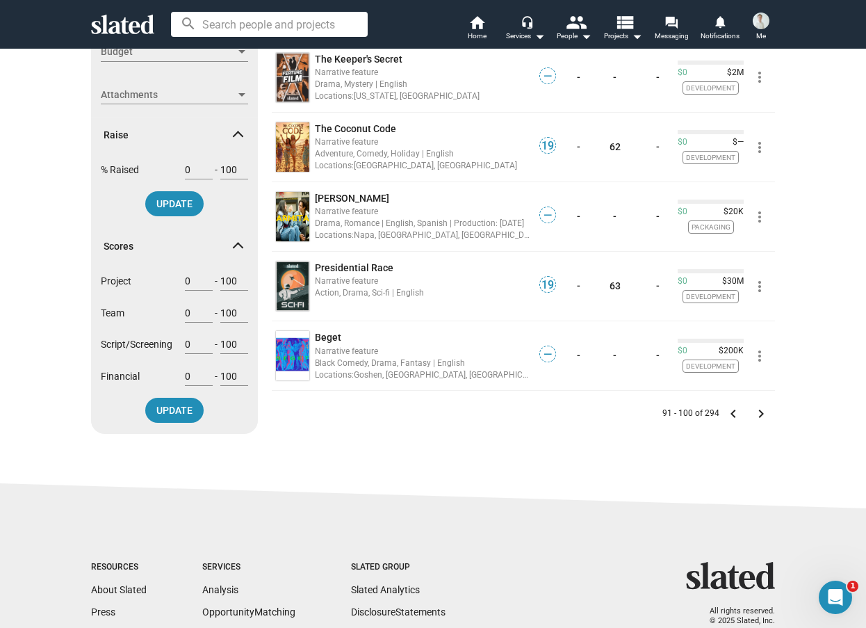
click at [758, 418] on mat-icon "keyboard_arrow_right" at bounding box center [761, 413] width 17 height 17
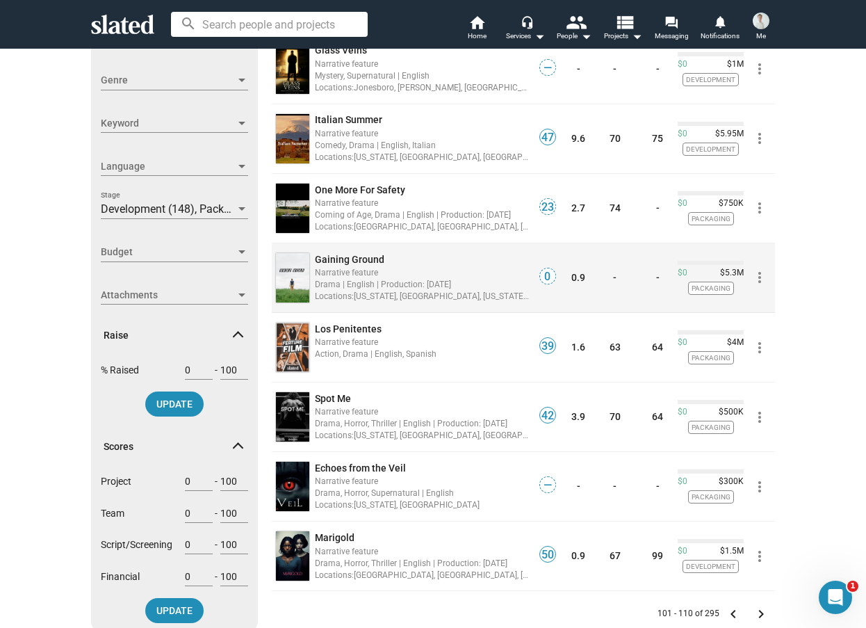
scroll to position [495, 0]
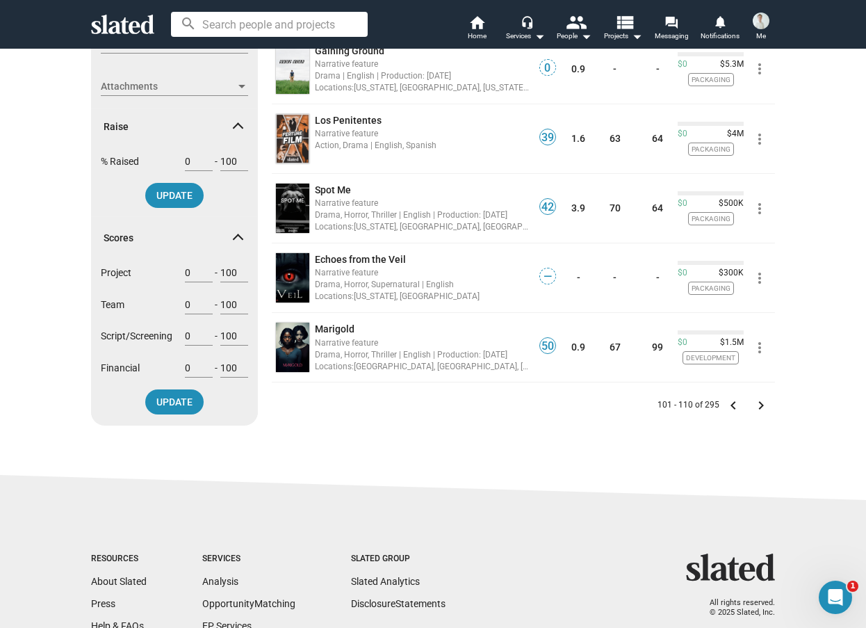
click at [757, 405] on mat-icon "keyboard_arrow_right" at bounding box center [761, 405] width 17 height 17
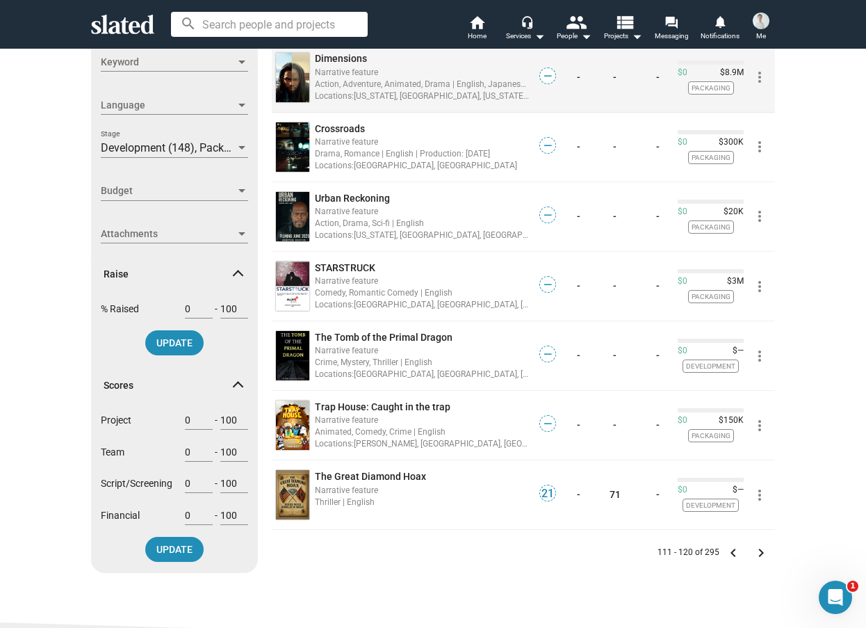
scroll to position [487, 0]
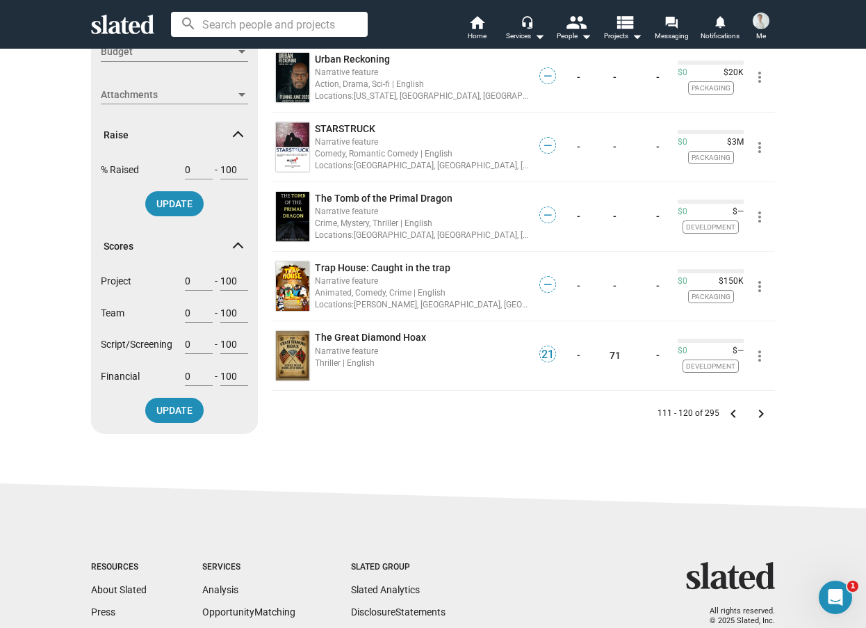
click at [760, 415] on mat-icon "keyboard_arrow_right" at bounding box center [761, 413] width 17 height 17
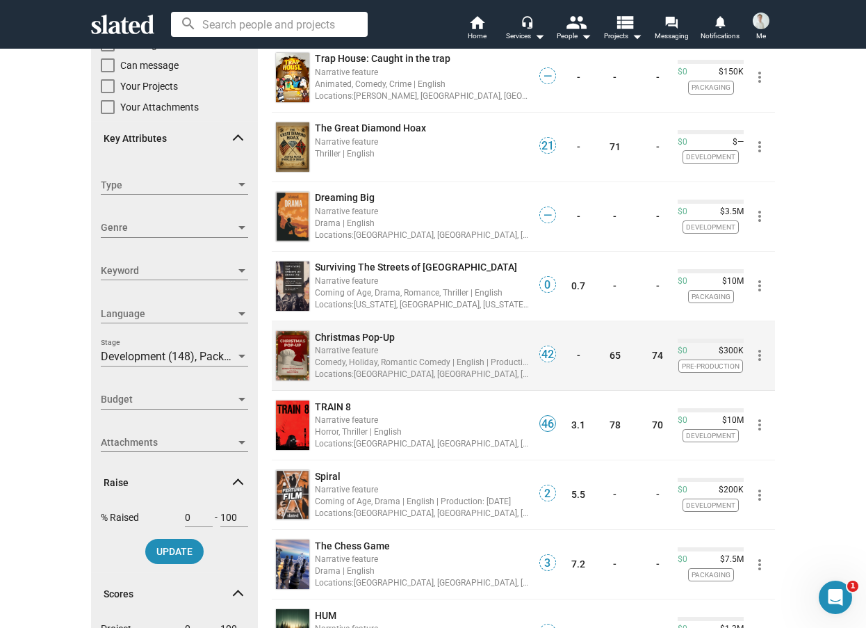
scroll to position [278, 0]
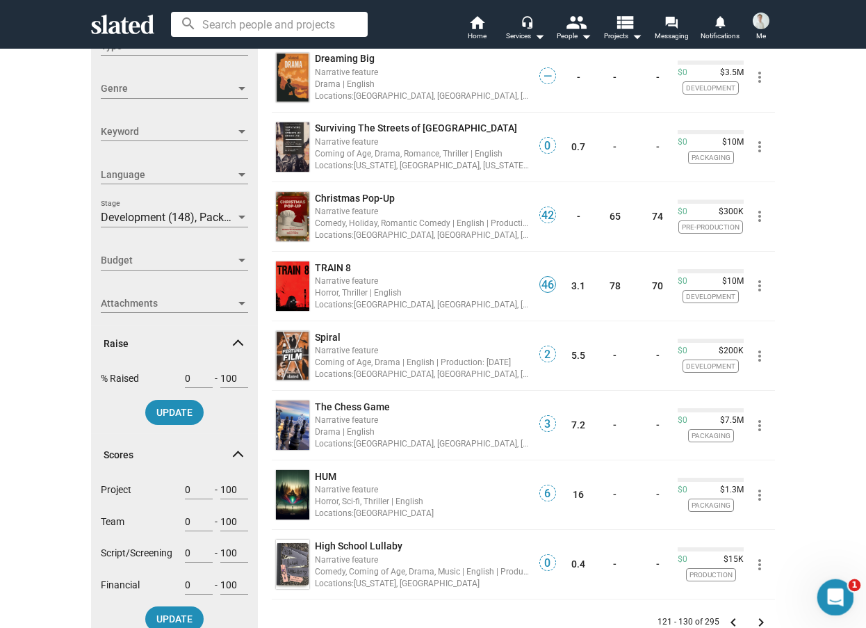
click at [841, 590] on icon "Open Intercom Messenger" at bounding box center [833, 595] width 23 height 23
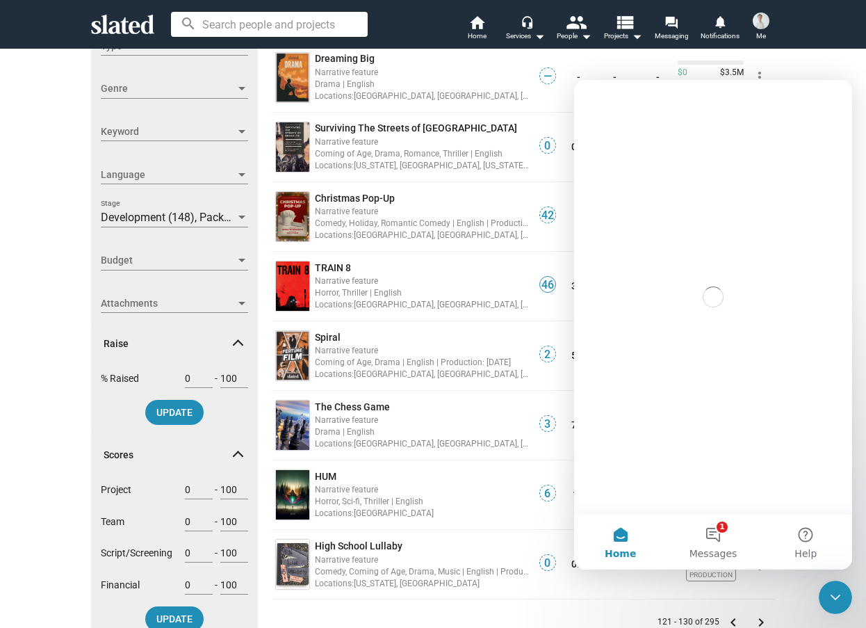
scroll to position [0, 0]
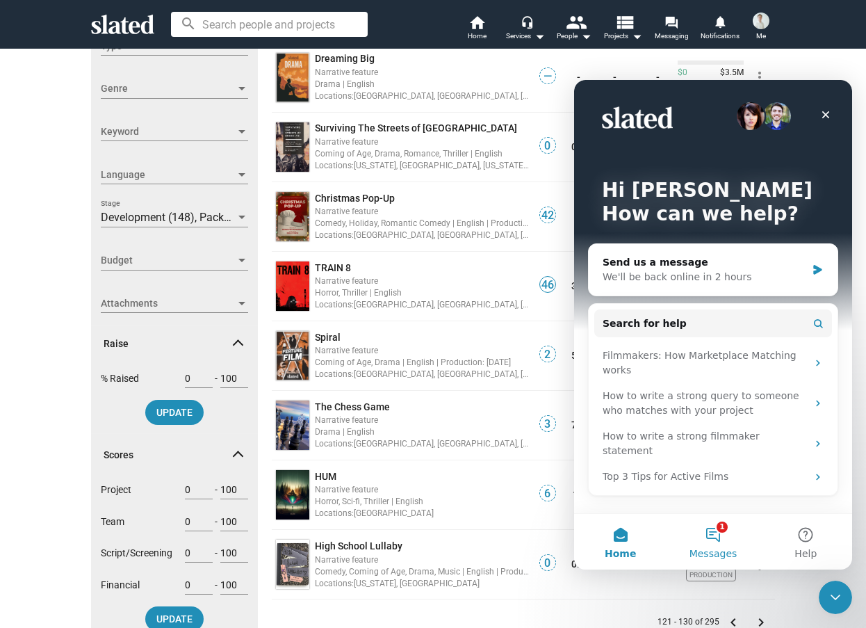
click at [709, 534] on button "1 Messages" at bounding box center [713, 542] width 92 height 56
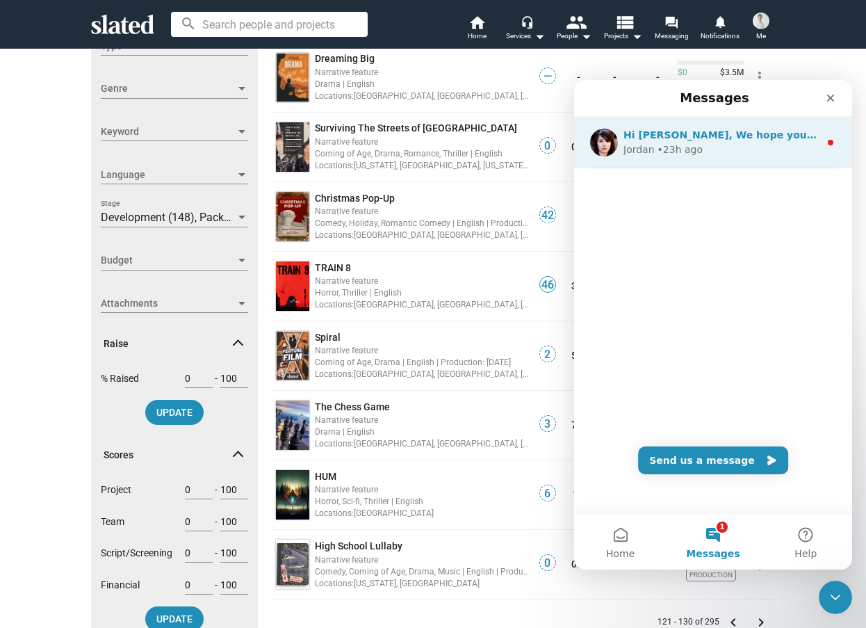
click at [766, 150] on div "Jordan • 23h ago" at bounding box center [722, 150] width 196 height 15
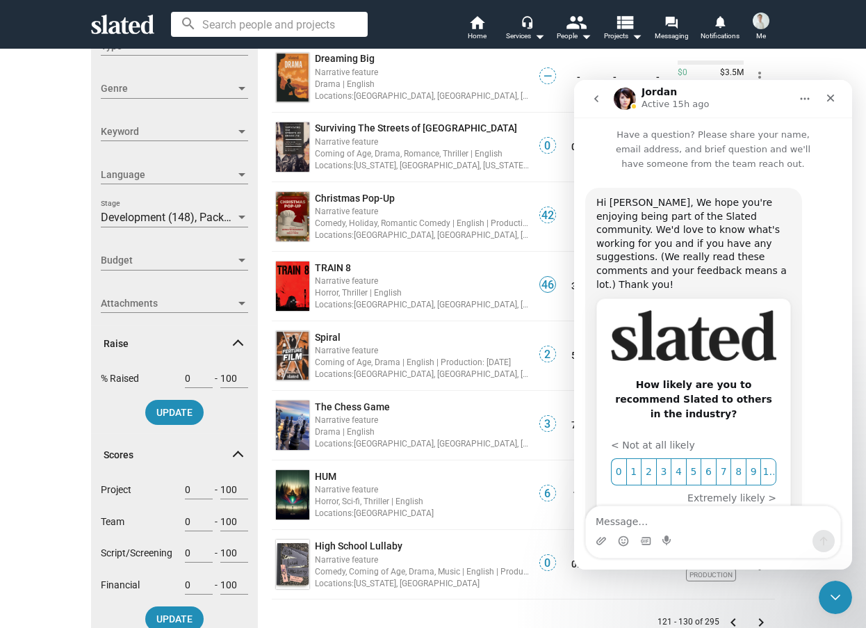
scroll to position [52, 0]
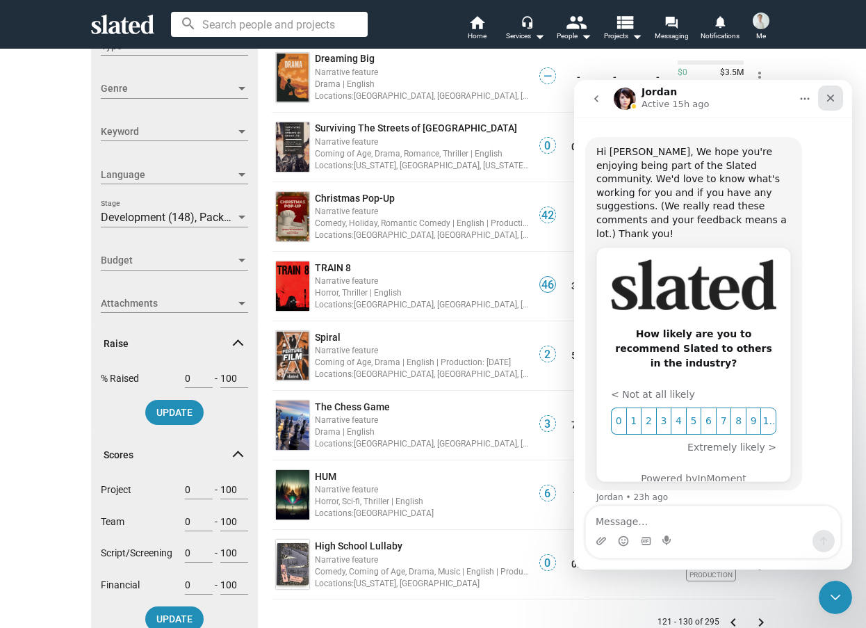
click at [829, 101] on icon "Close" at bounding box center [830, 97] width 11 height 11
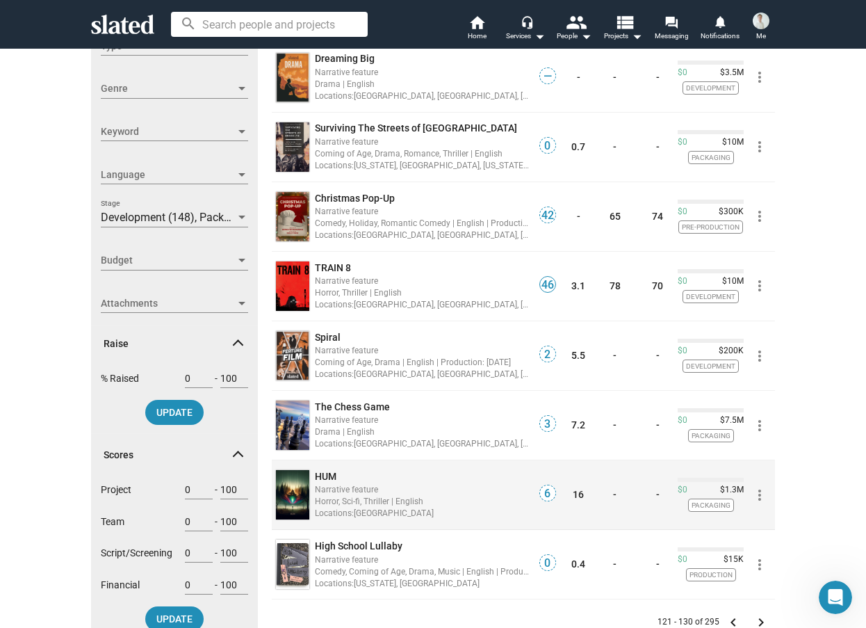
scroll to position [556, 0]
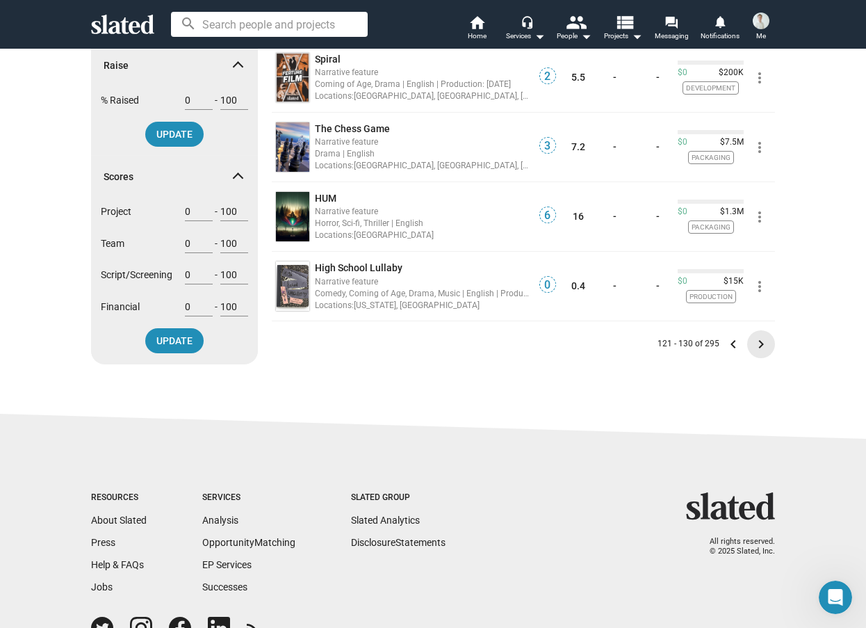
click at [760, 348] on mat-icon "keyboard_arrow_right" at bounding box center [761, 344] width 17 height 17
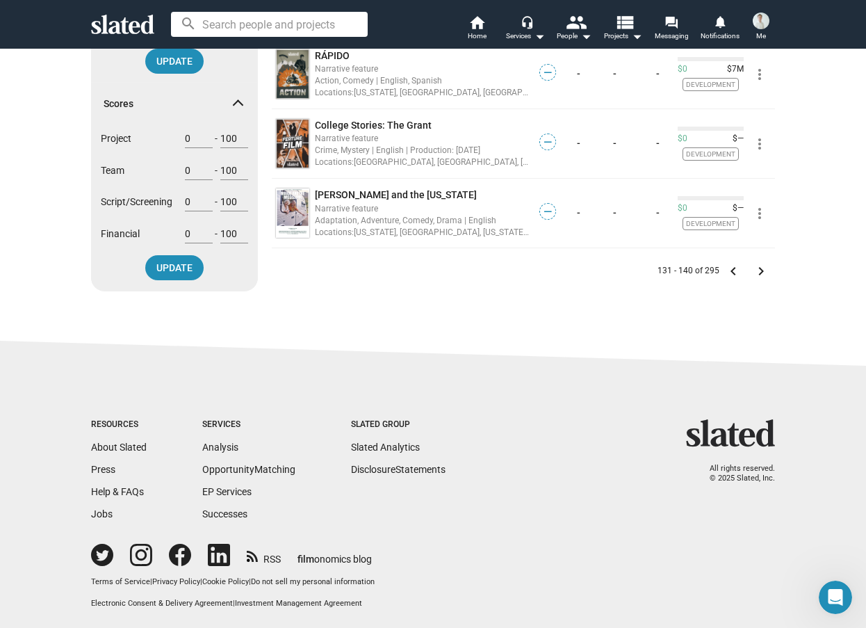
scroll to position [564, 0]
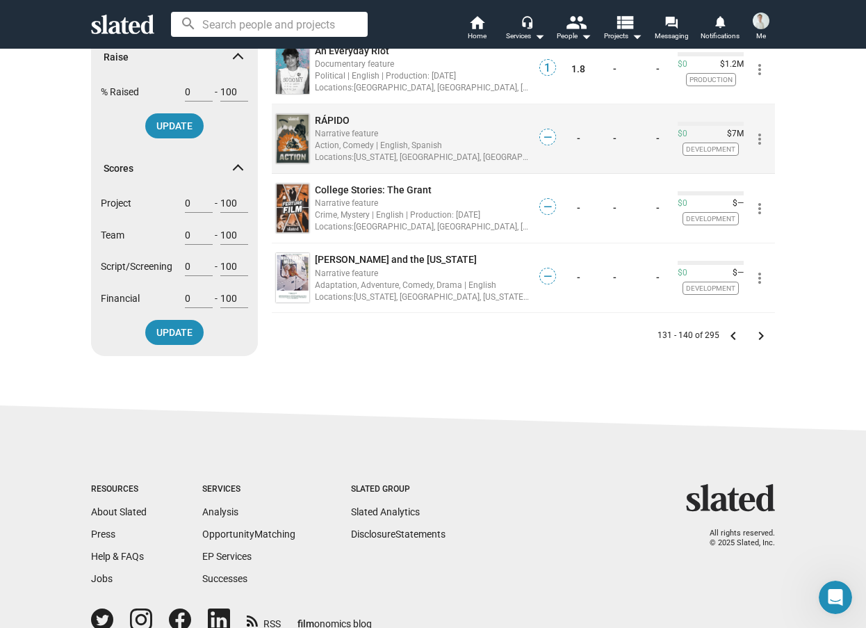
click at [330, 123] on span "RÁPIDO" at bounding box center [332, 120] width 35 height 11
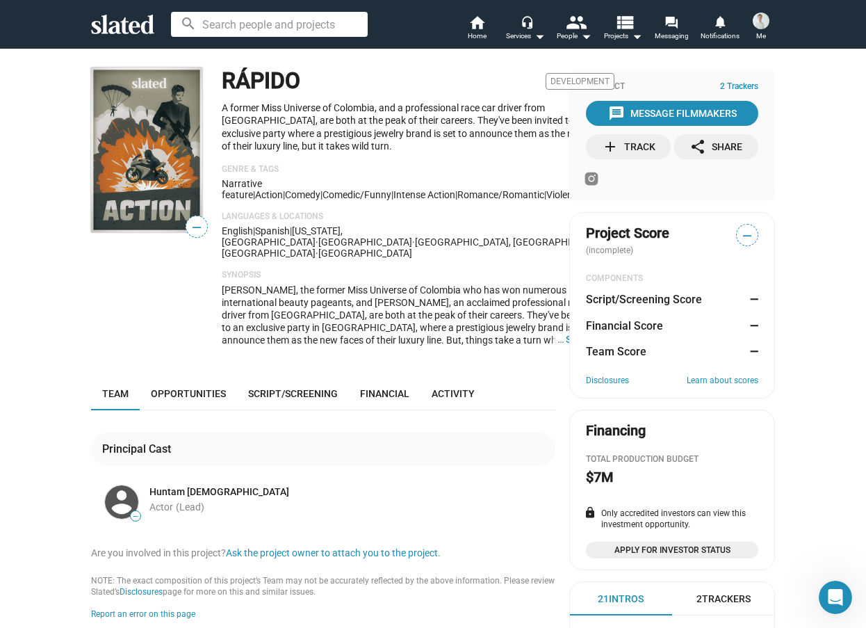
scroll to position [139, 0]
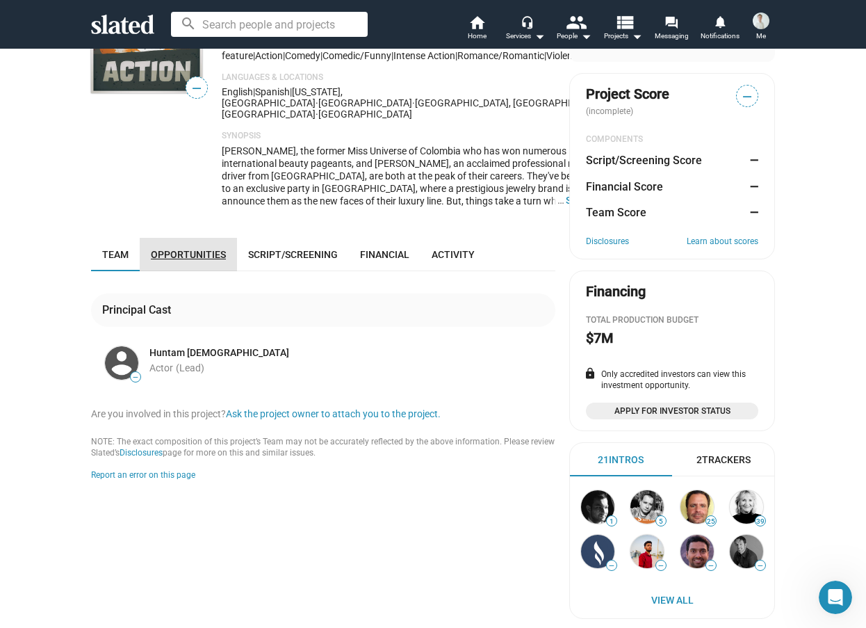
click at [197, 238] on link "Opportunities" at bounding box center [188, 254] width 97 height 33
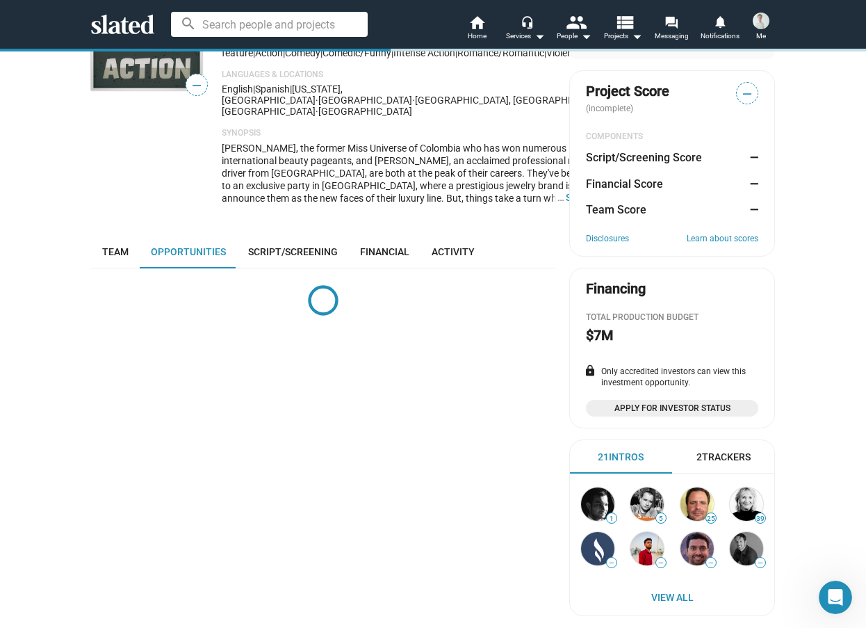
scroll to position [309, 0]
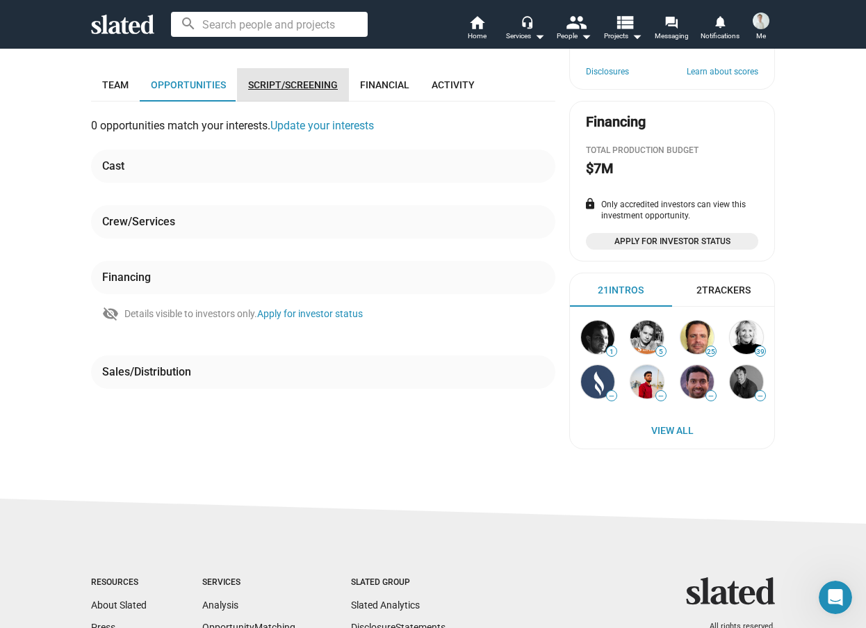
click at [296, 79] on span "Script/Screening" at bounding box center [293, 84] width 90 height 11
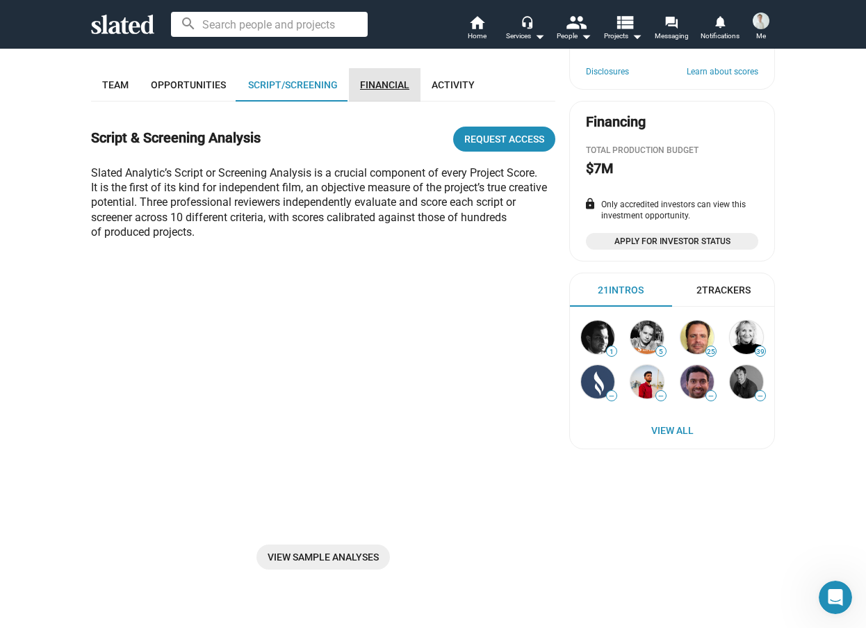
click at [380, 79] on span "Financial" at bounding box center [384, 84] width 49 height 11
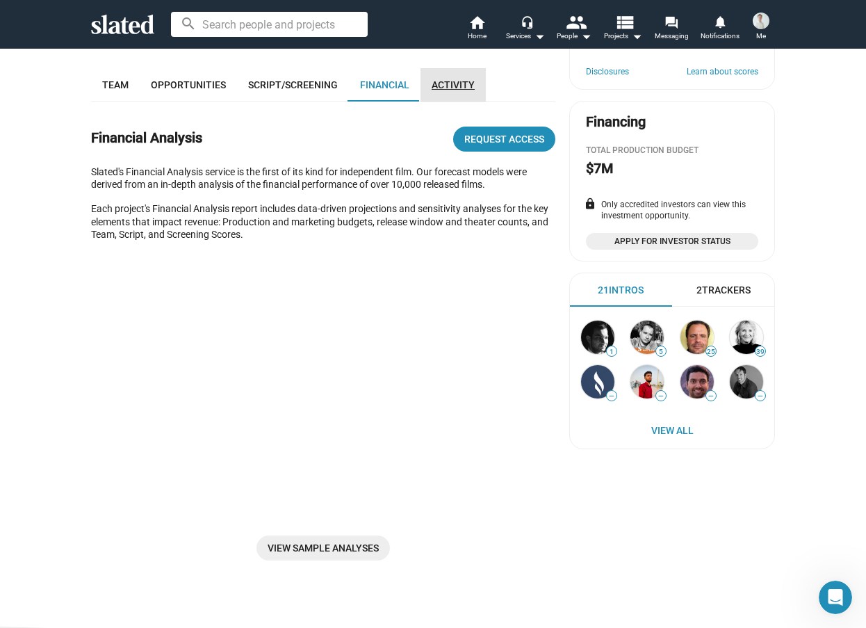
click at [455, 79] on span "Activity" at bounding box center [453, 84] width 43 height 11
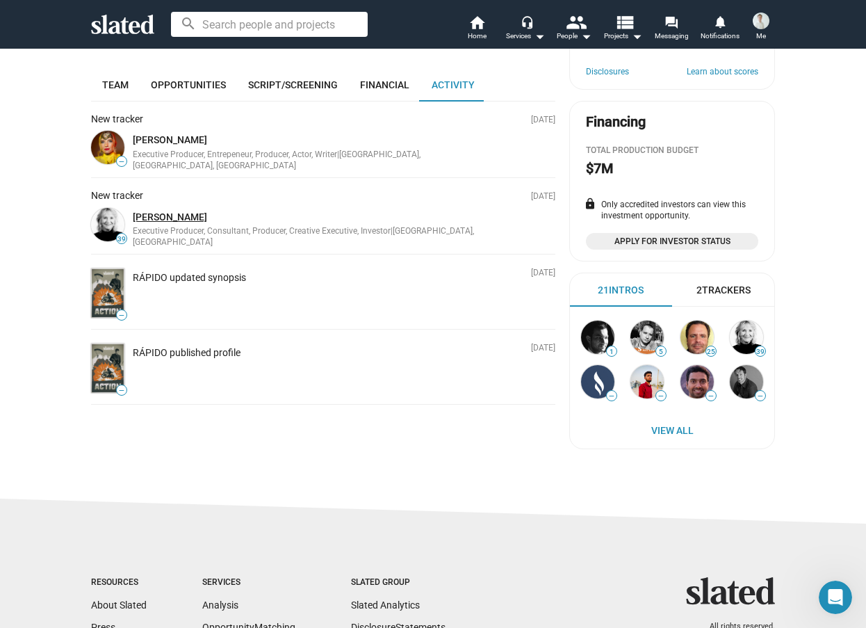
click at [165, 211] on link "[PERSON_NAME]" at bounding box center [170, 216] width 74 height 11
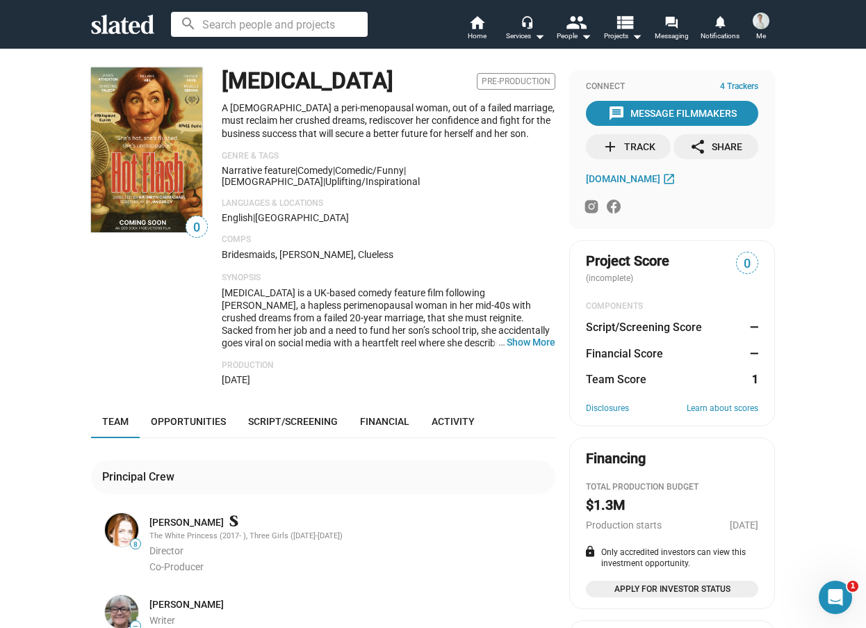
click at [158, 148] on img at bounding box center [146, 149] width 111 height 165
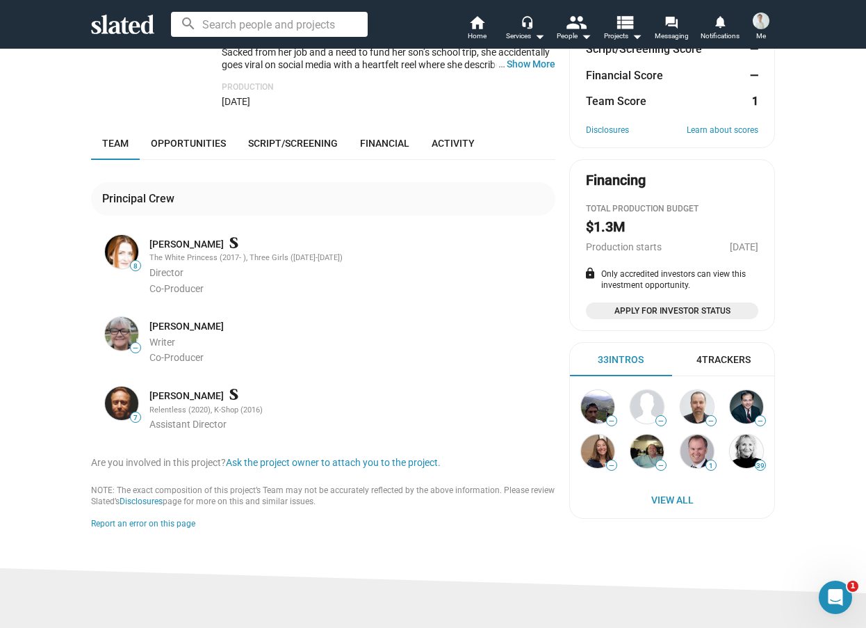
scroll to position [70, 0]
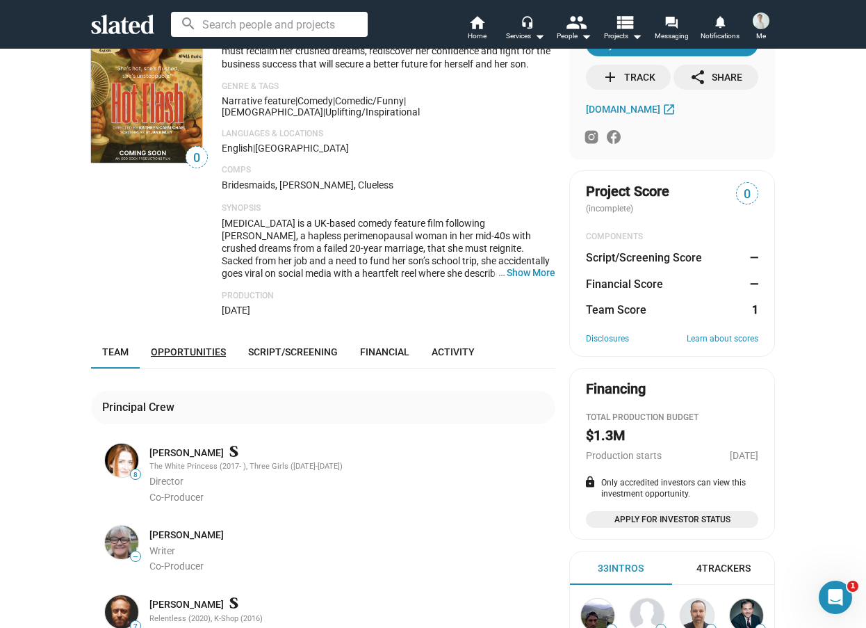
click at [205, 348] on span "Opportunities" at bounding box center [188, 351] width 75 height 11
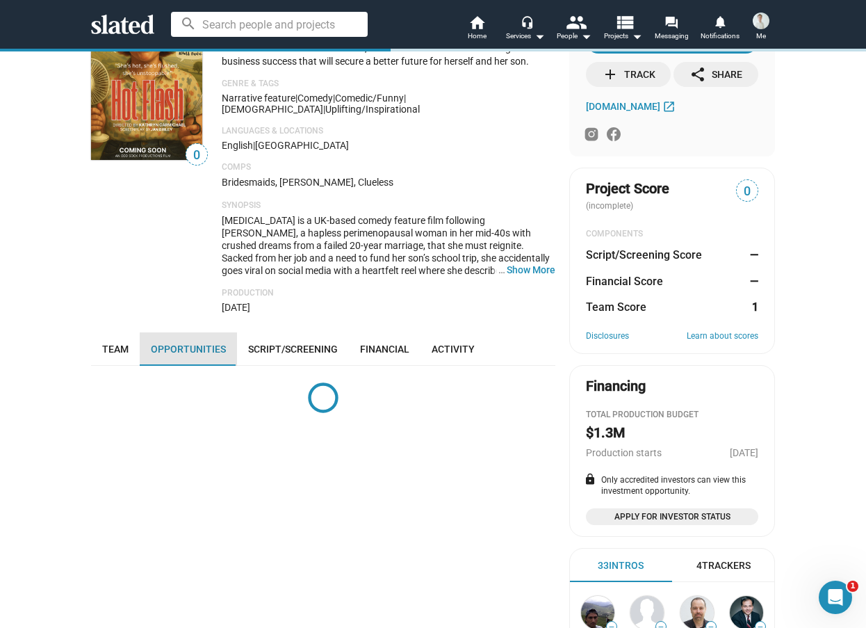
scroll to position [348, 0]
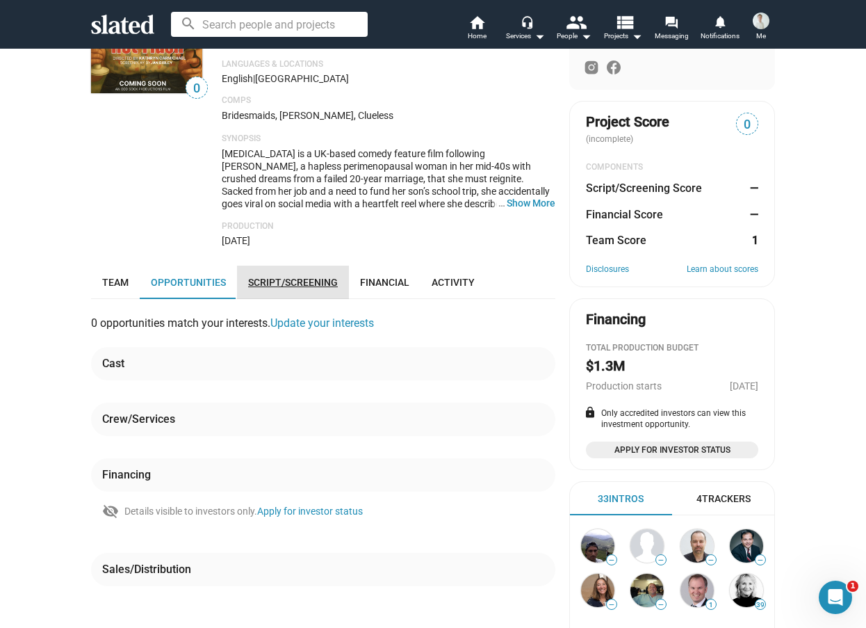
click at [286, 285] on link "Script/Screening" at bounding box center [293, 282] width 112 height 33
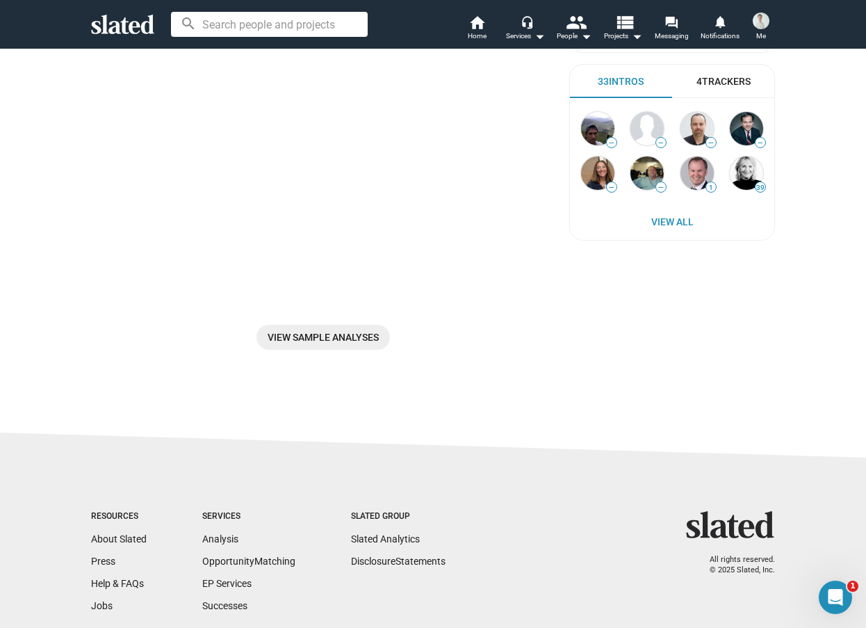
scroll to position [70, 0]
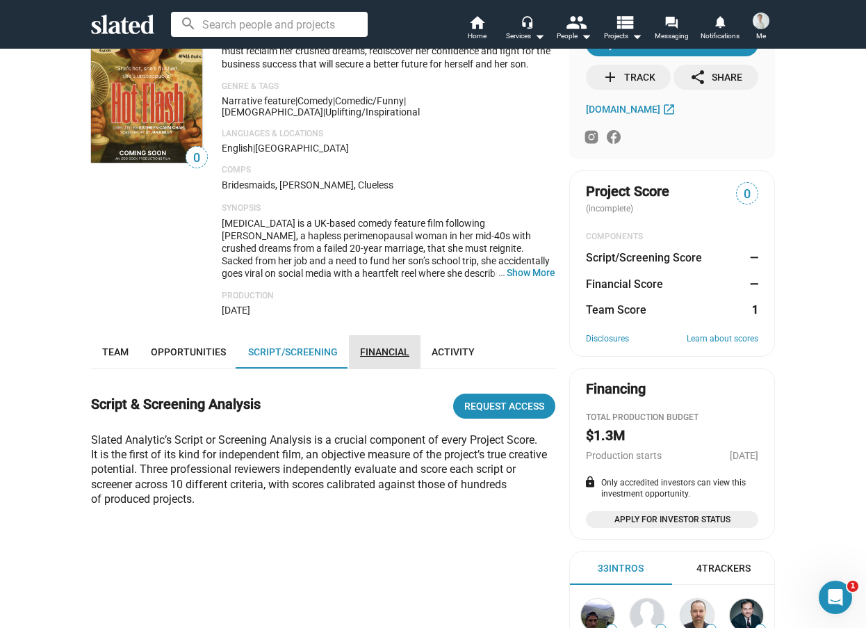
click at [374, 348] on span "Financial" at bounding box center [384, 351] width 49 height 11
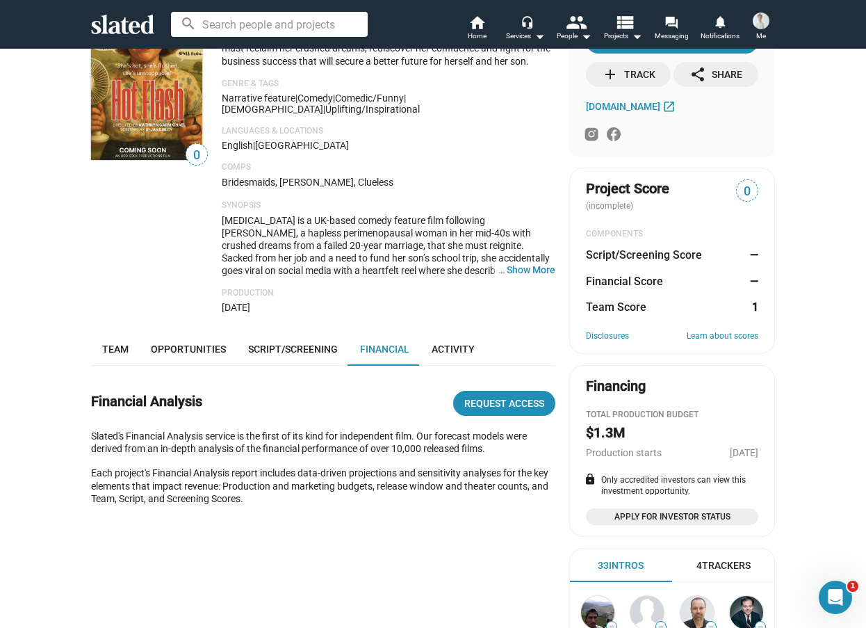
scroll to position [348, 0]
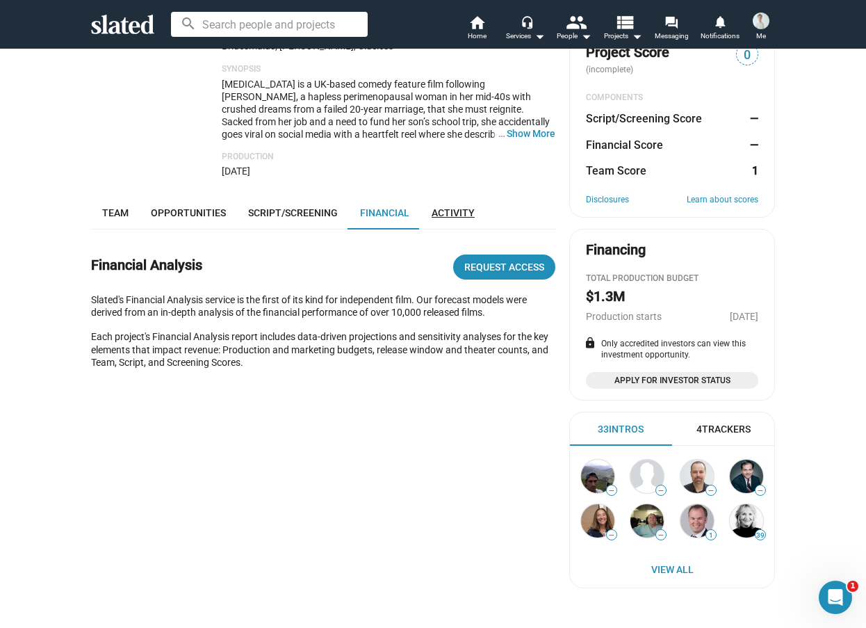
click at [421, 198] on link "Activity" at bounding box center [453, 212] width 65 height 33
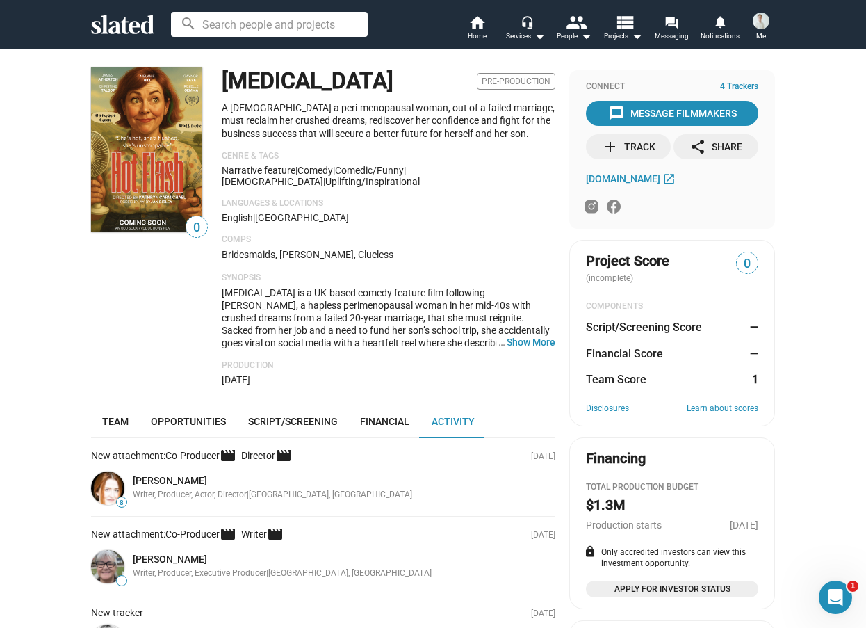
click at [179, 158] on img at bounding box center [146, 149] width 111 height 165
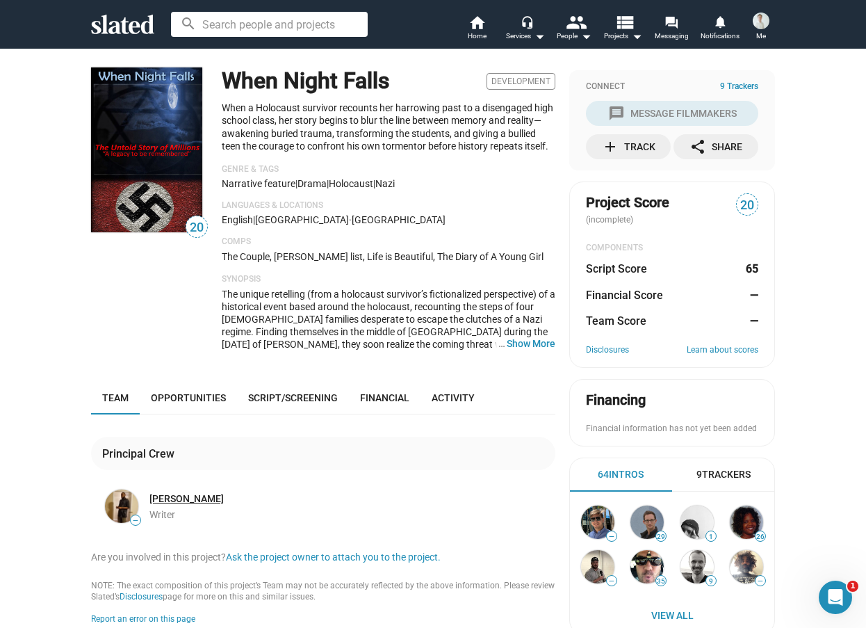
click at [201, 498] on link "Brian Ellison Jr." at bounding box center [186, 498] width 74 height 13
